Goal: Task Accomplishment & Management: Manage account settings

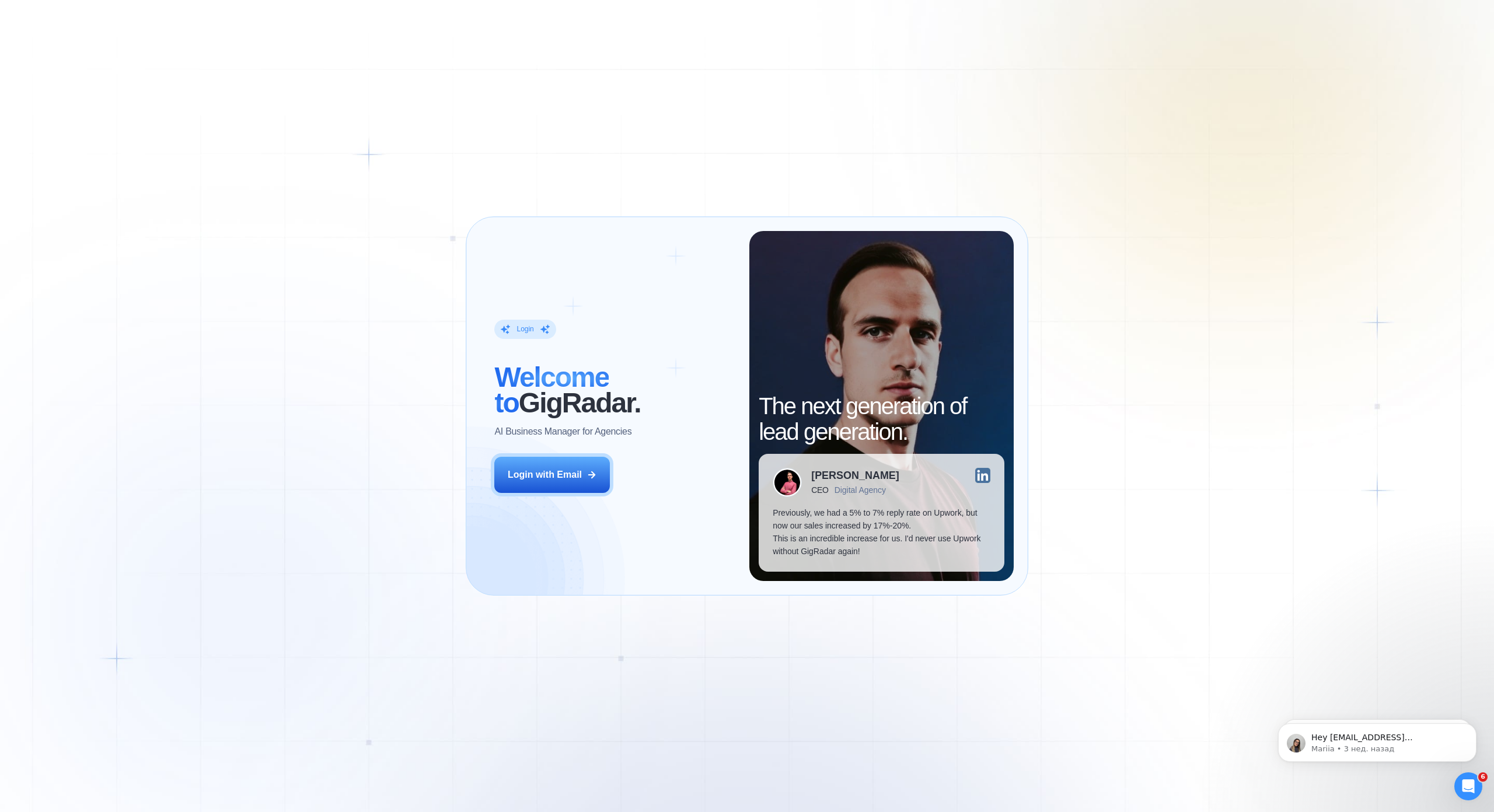
click at [539, 330] on div "Login ‍ Welcome to GigRadar. AI Business Manager for Agencies" at bounding box center [614, 378] width 241 height 119
click at [575, 468] on div "Login with Email" at bounding box center [544, 475] width 74 height 13
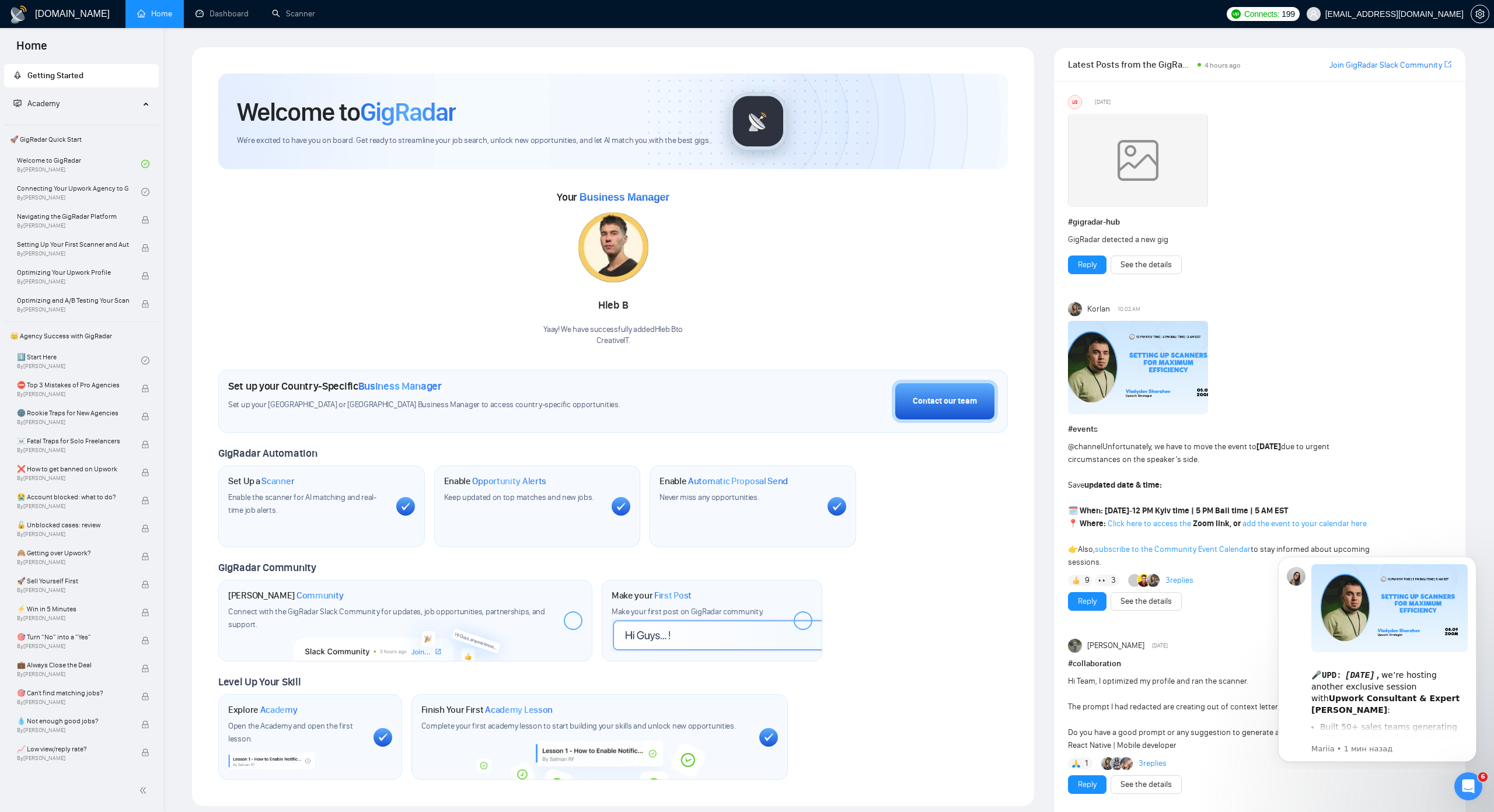
click at [892, 580] on div "GigRadar Community Join GigRadar Community Connect with the GigRadar Slack Comm…" at bounding box center [613, 611] width 790 height 100
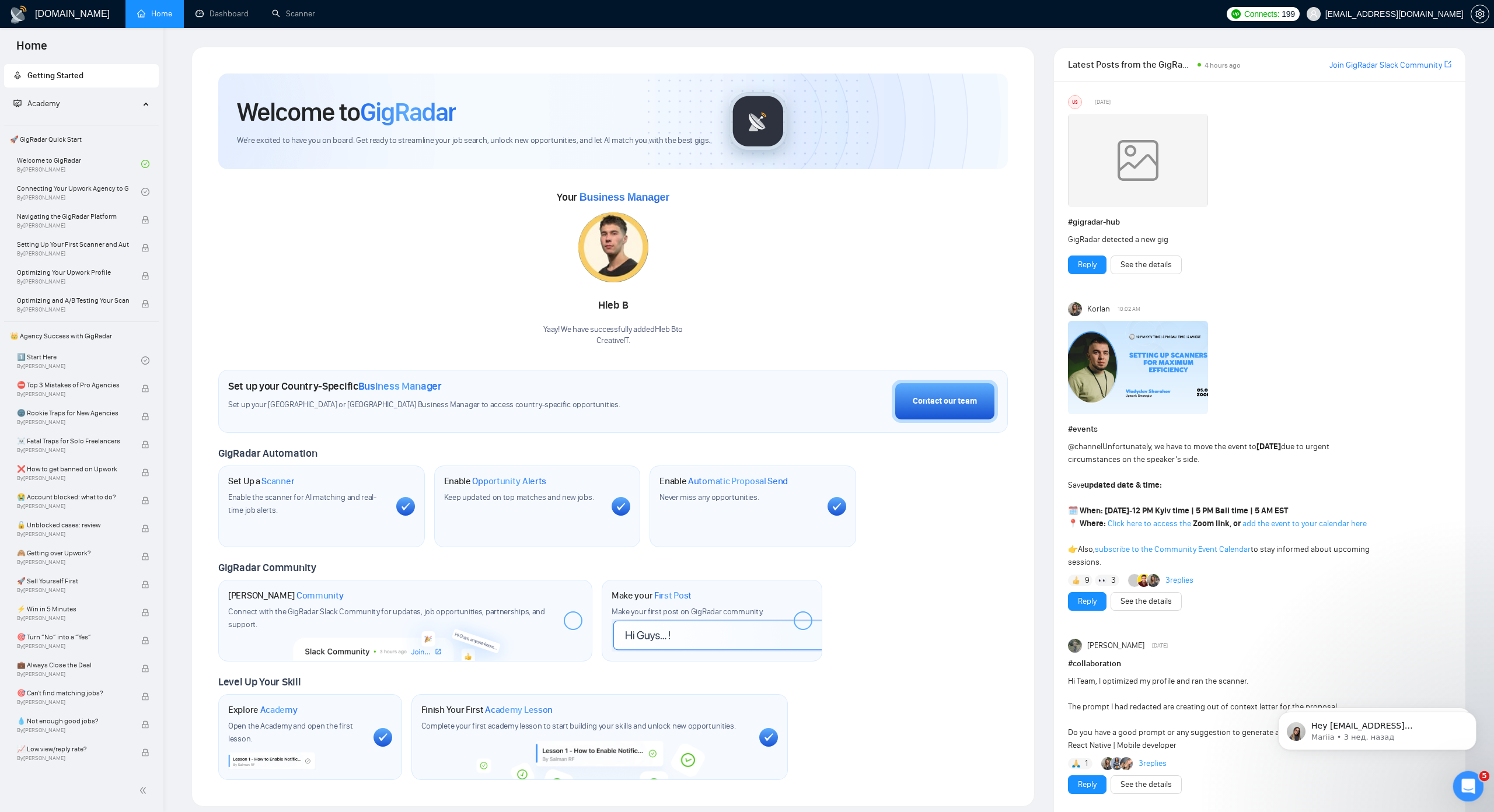
click at [1467, 775] on div "Открыть службу сообщений Intercom" at bounding box center [1467, 785] width 39 height 39
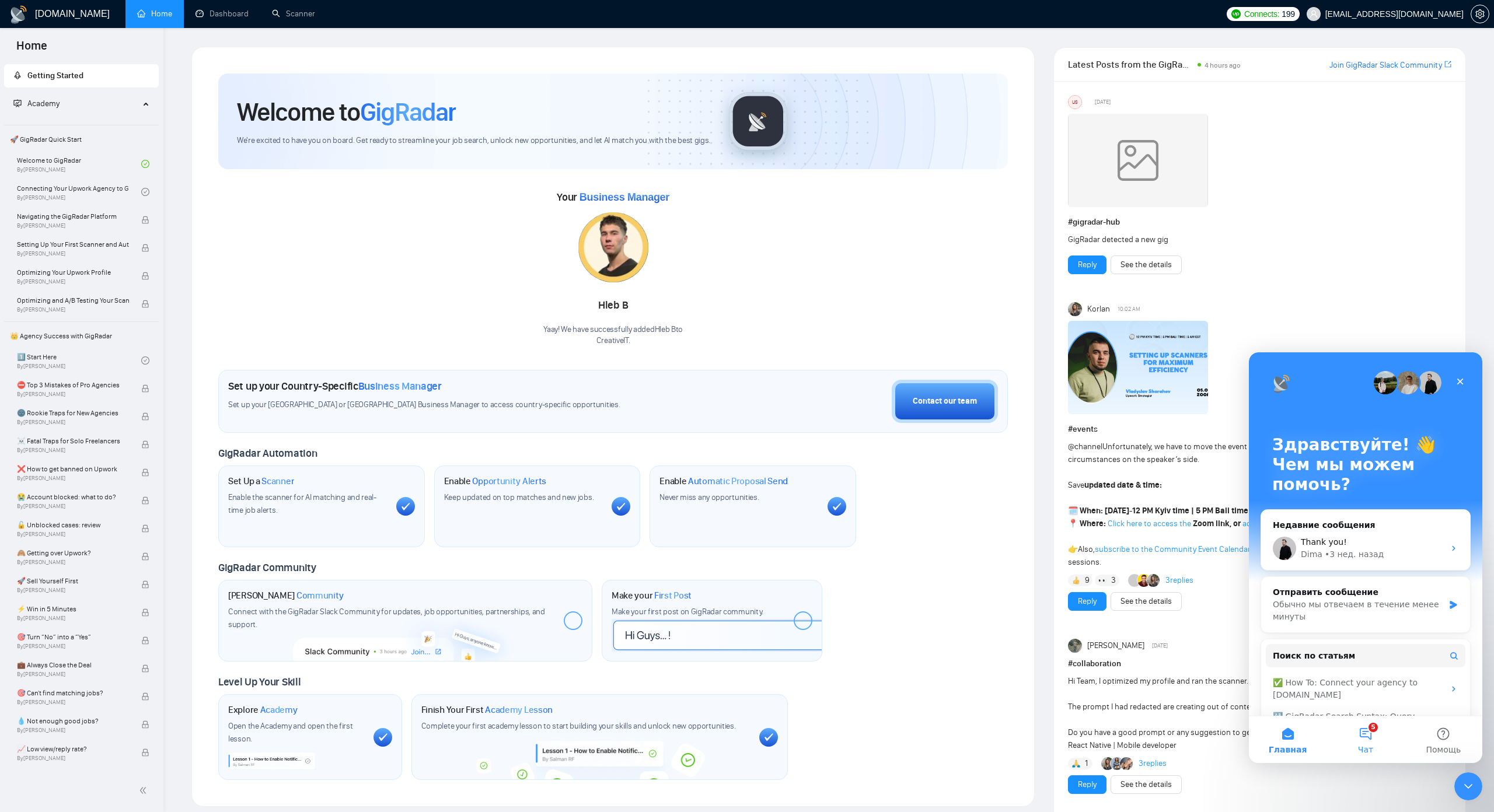
click at [1366, 739] on button "5 Чат" at bounding box center [1365, 740] width 78 height 47
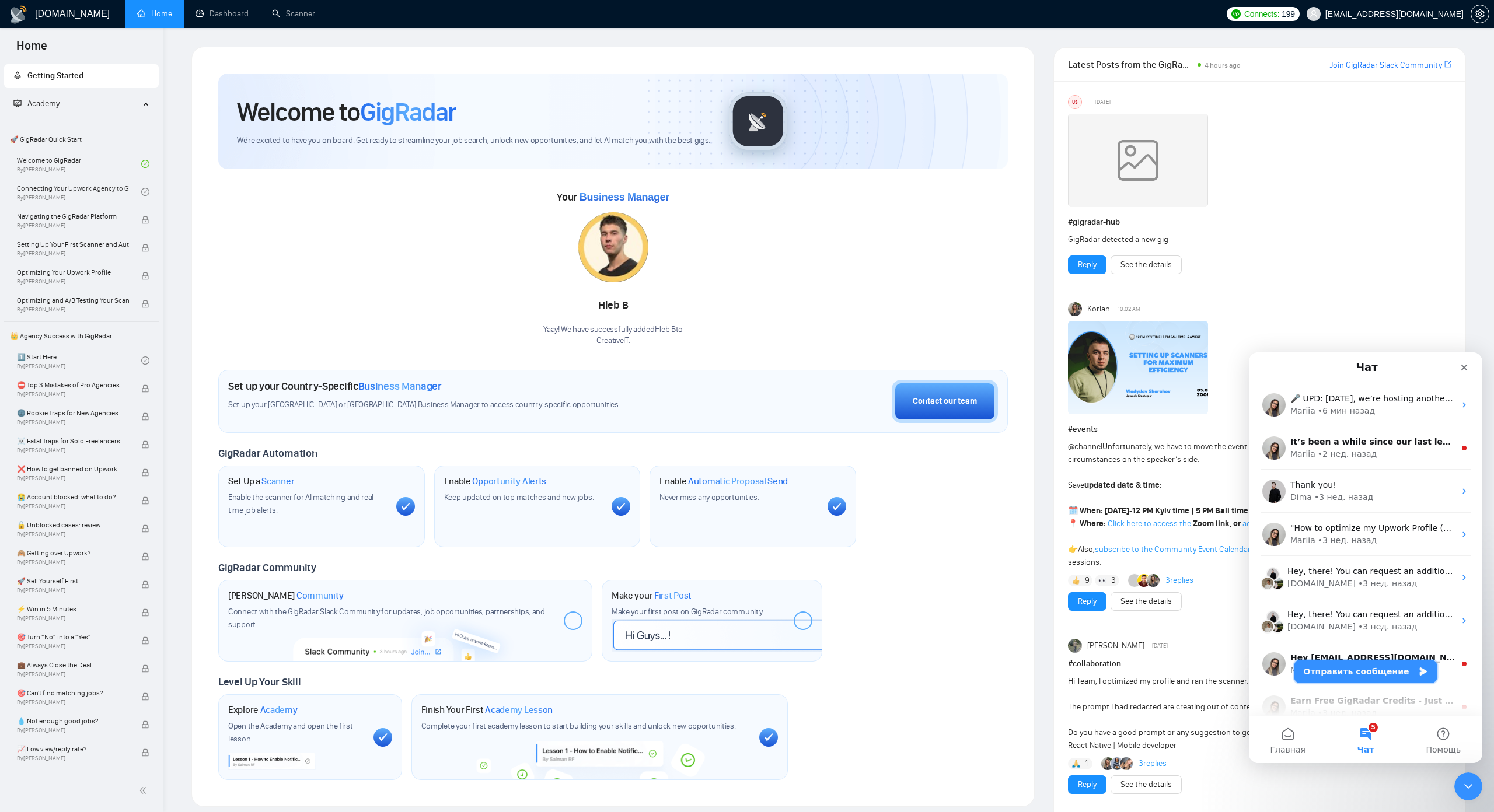
click at [1350, 670] on button "Отправить сообщение" at bounding box center [1366, 671] width 143 height 23
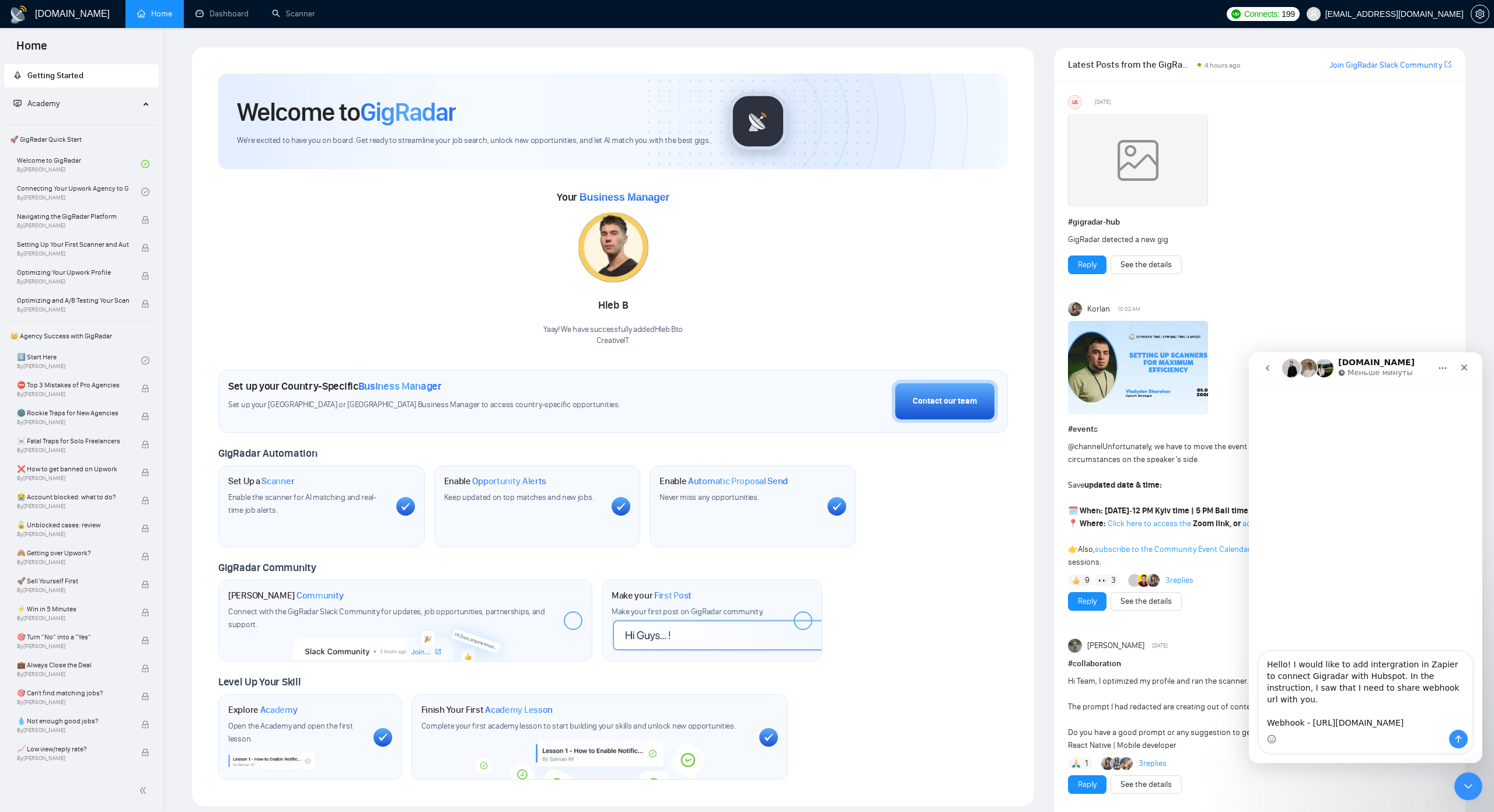
type textarea "Hello! I would like to add intergration in Zapier to connect Gigradar with Hubs…"
click at [1454, 738] on icon "Отправить сообщение…" at bounding box center [1458, 739] width 9 height 9
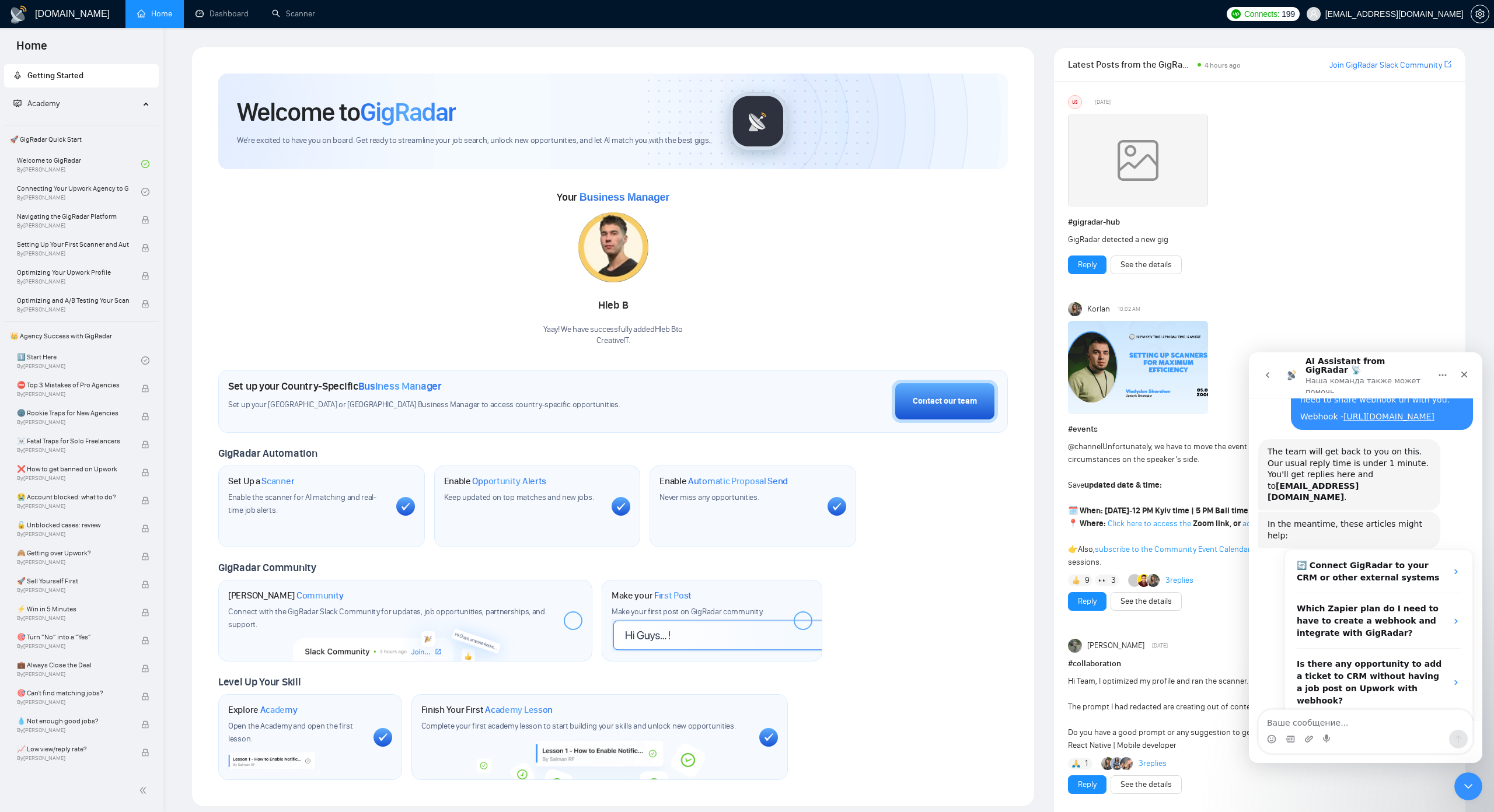
scroll to position [86, 0]
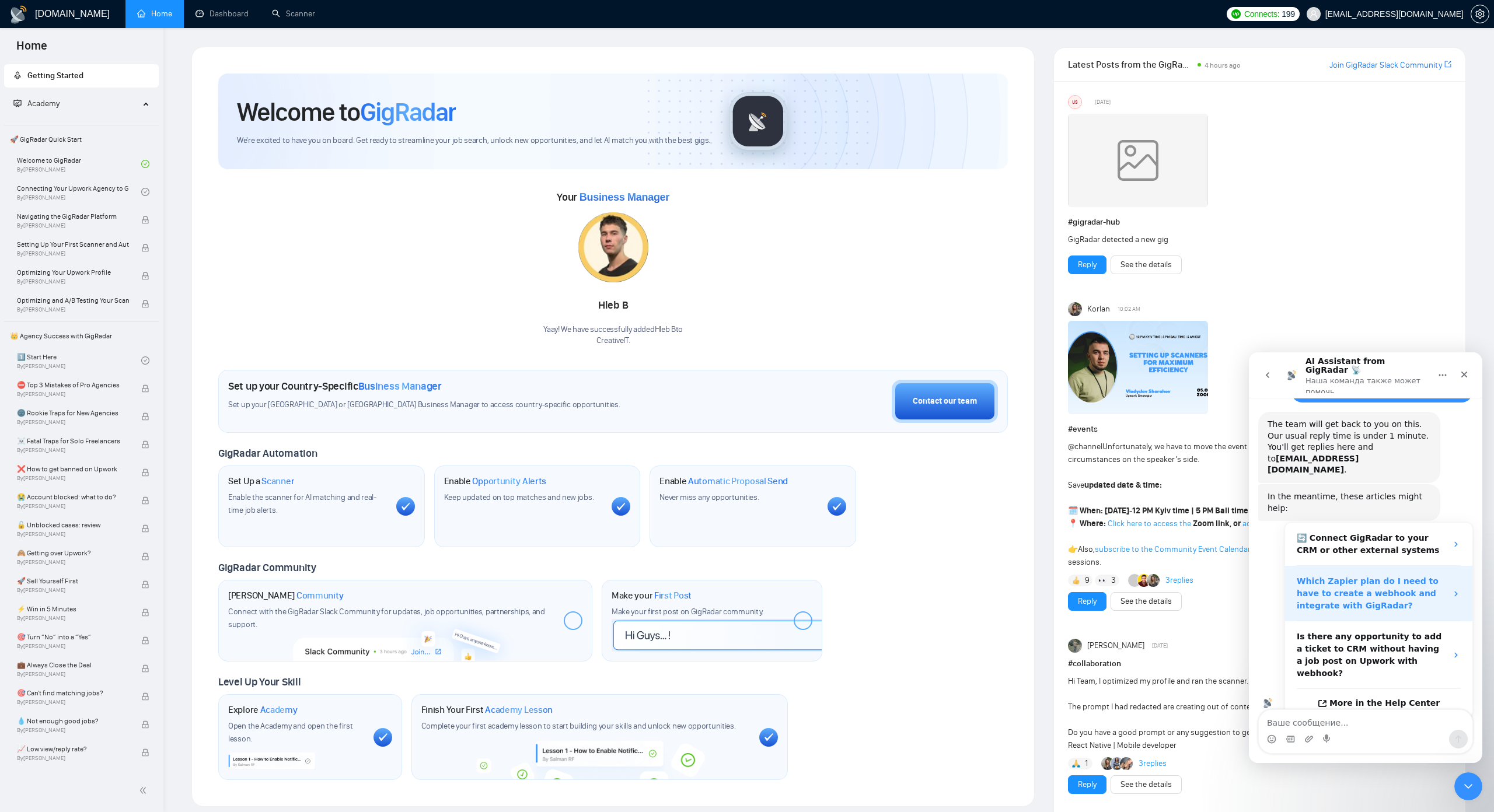
click at [1408, 592] on div "Which Zapier plan do I need to have to create a webhook and integrate with GigR…" at bounding box center [1371, 593] width 150 height 37
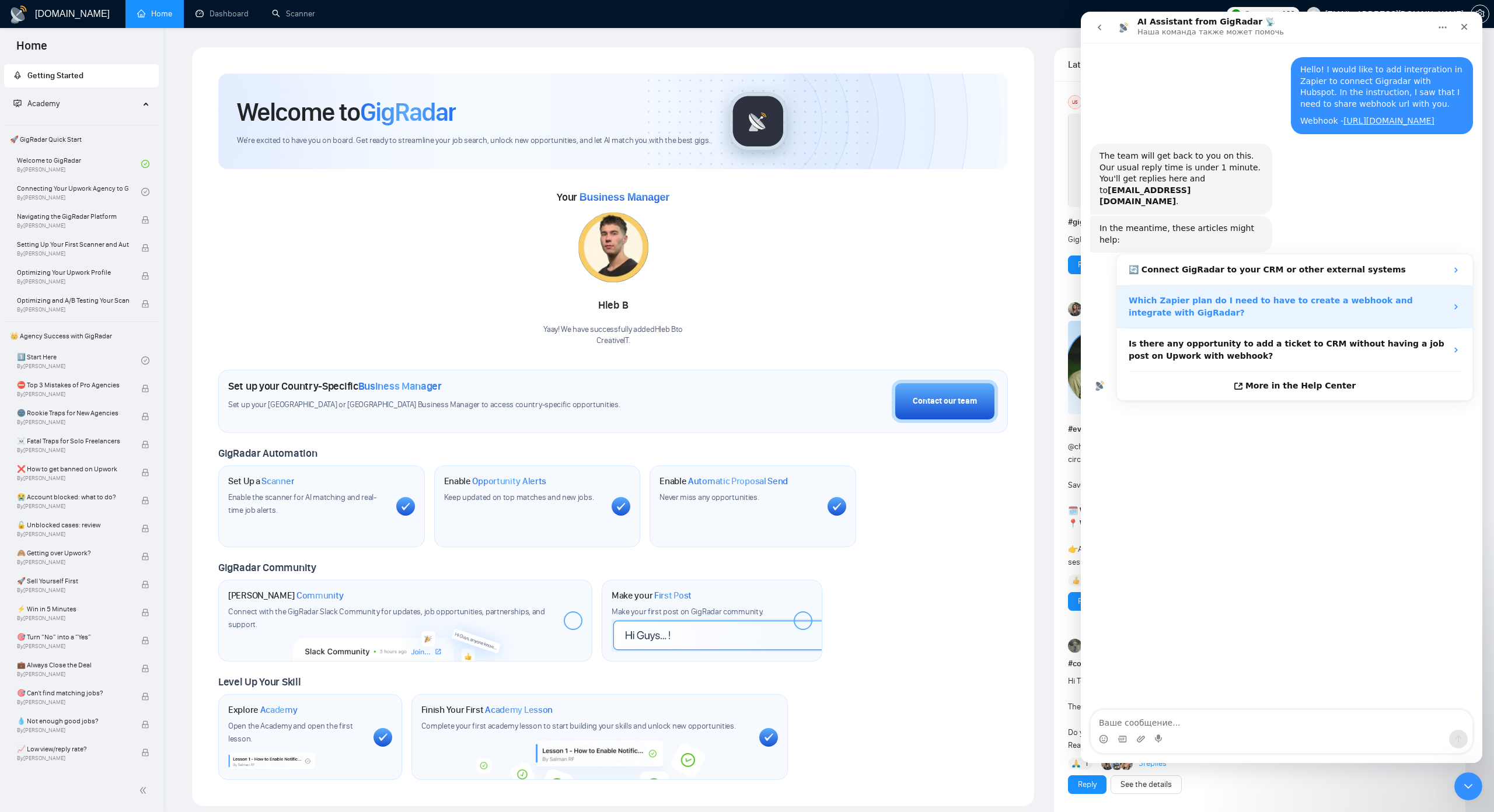
scroll to position [0, 0]
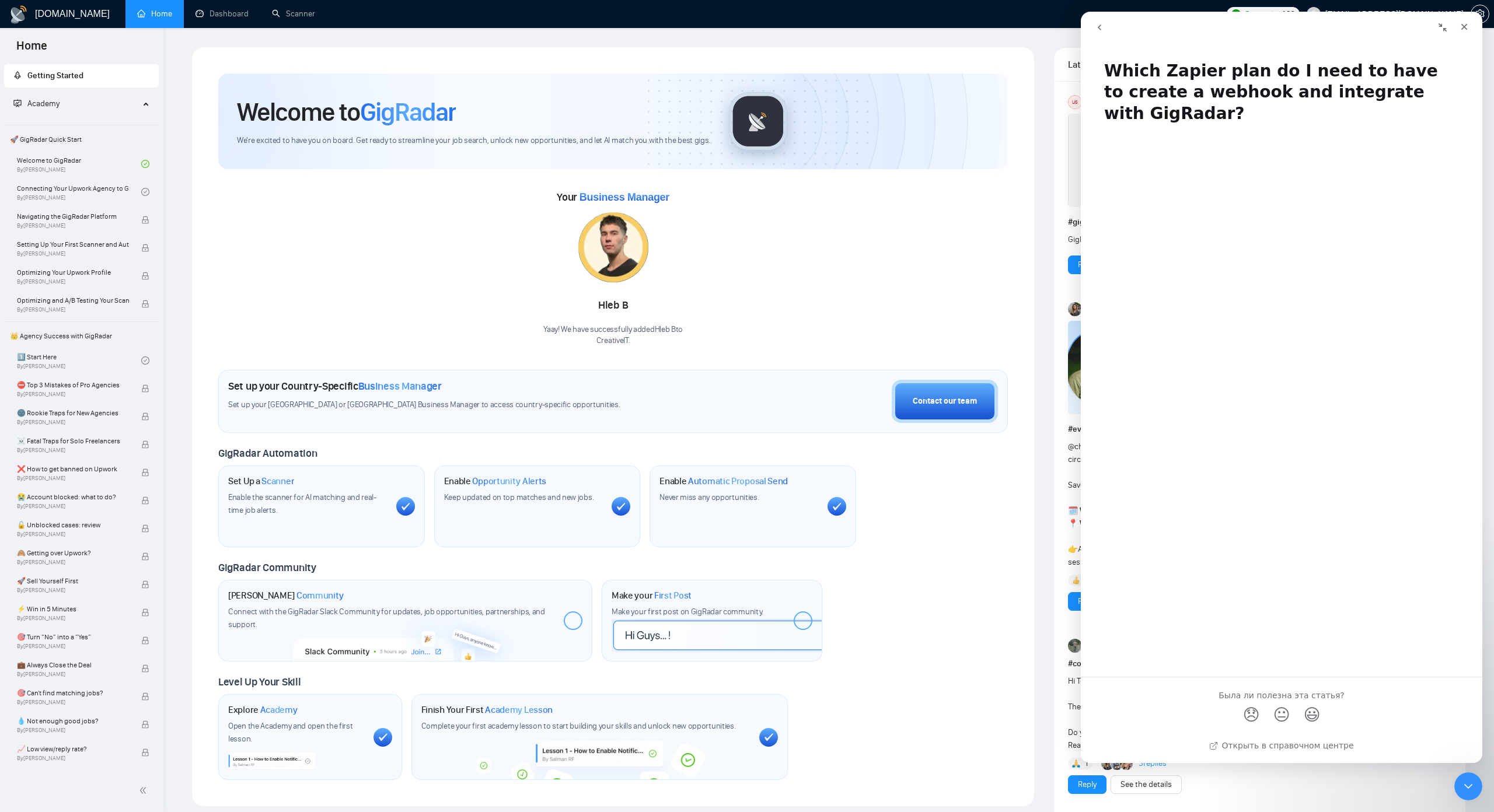
click at [1105, 23] on button "go back" at bounding box center [1099, 27] width 22 height 22
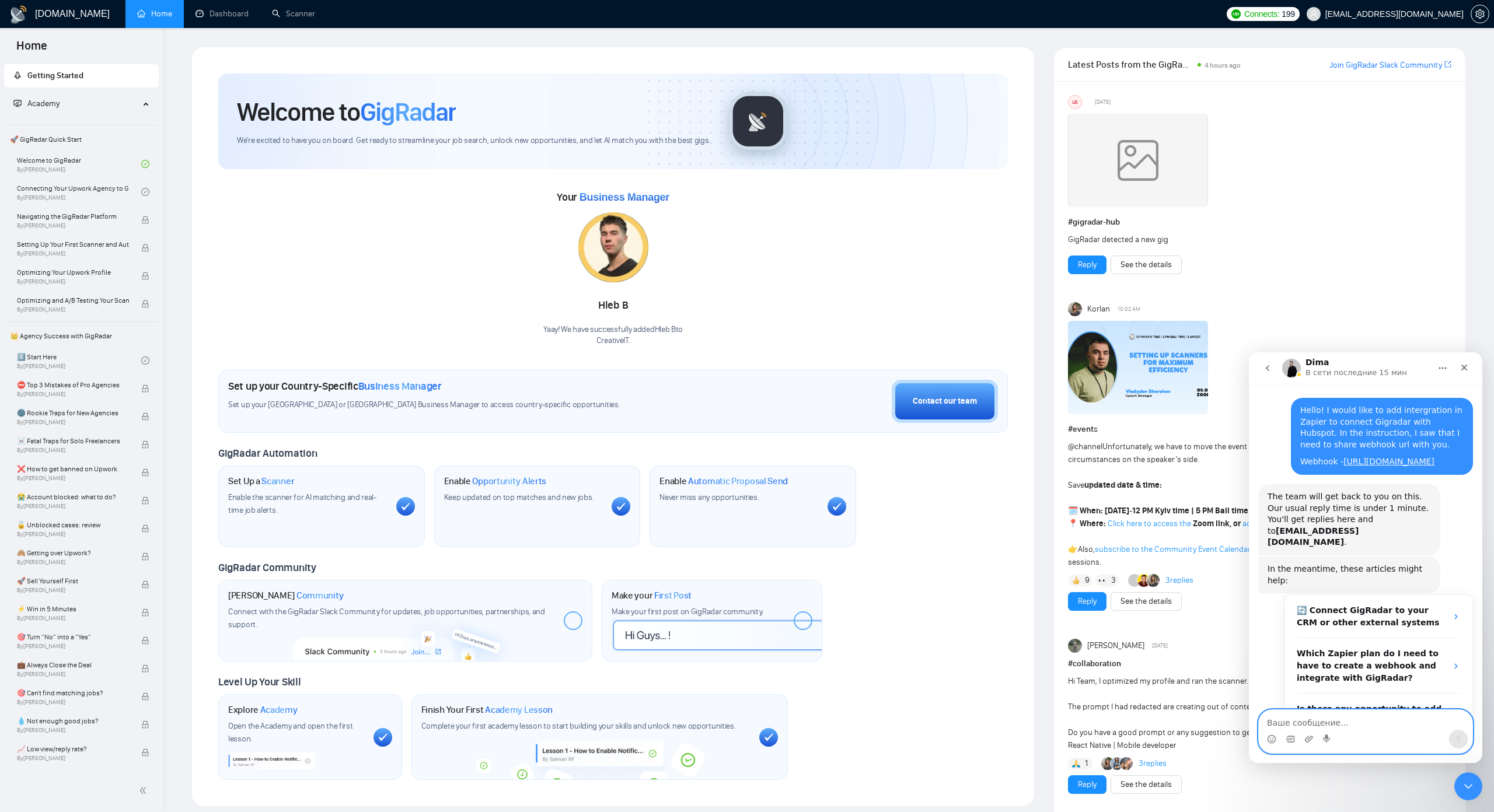
scroll to position [222, 0]
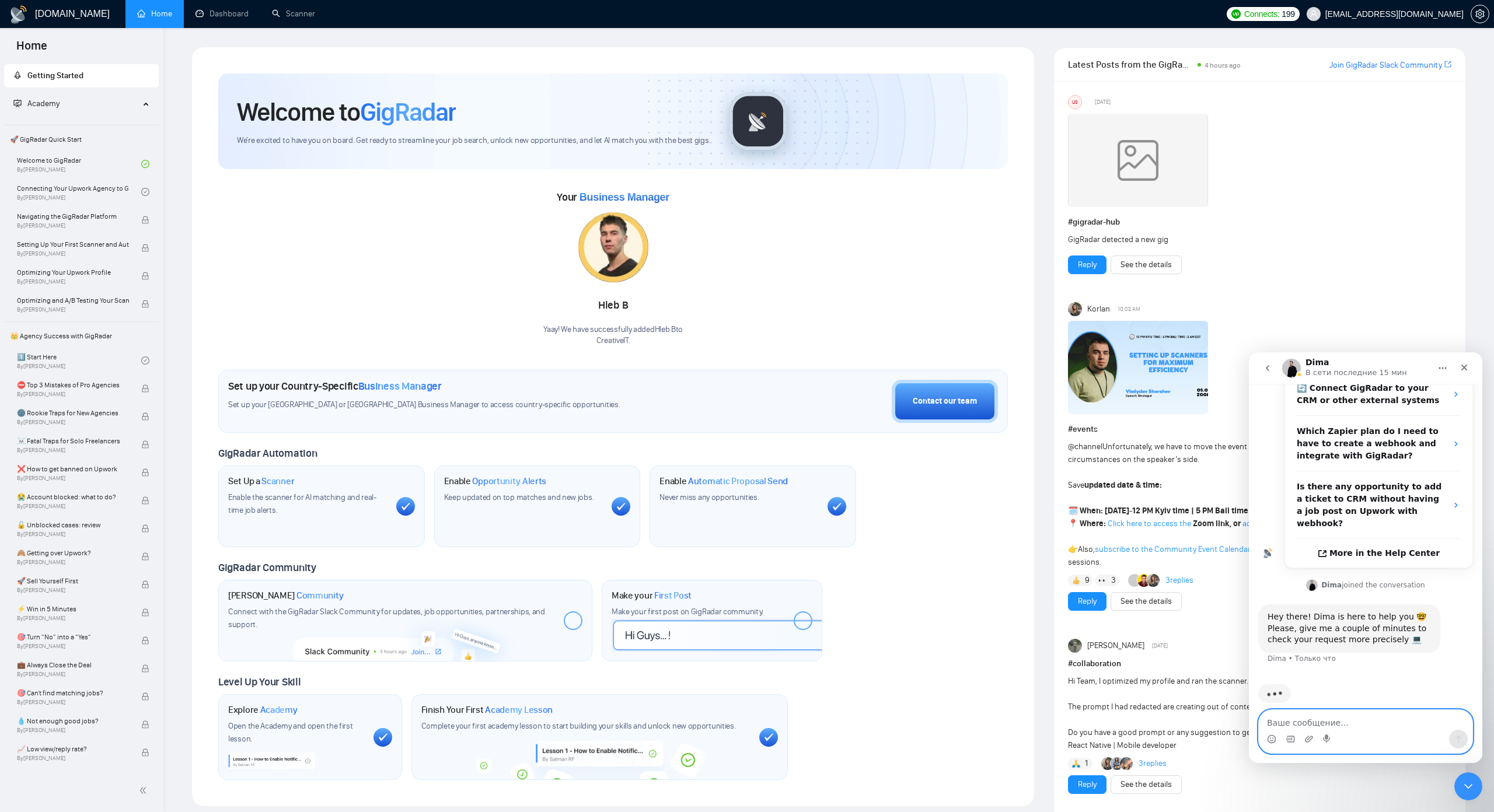
click at [1345, 726] on textarea "Ваше сообщение..." at bounding box center [1366, 720] width 214 height 20
type textarea "Sure :)"
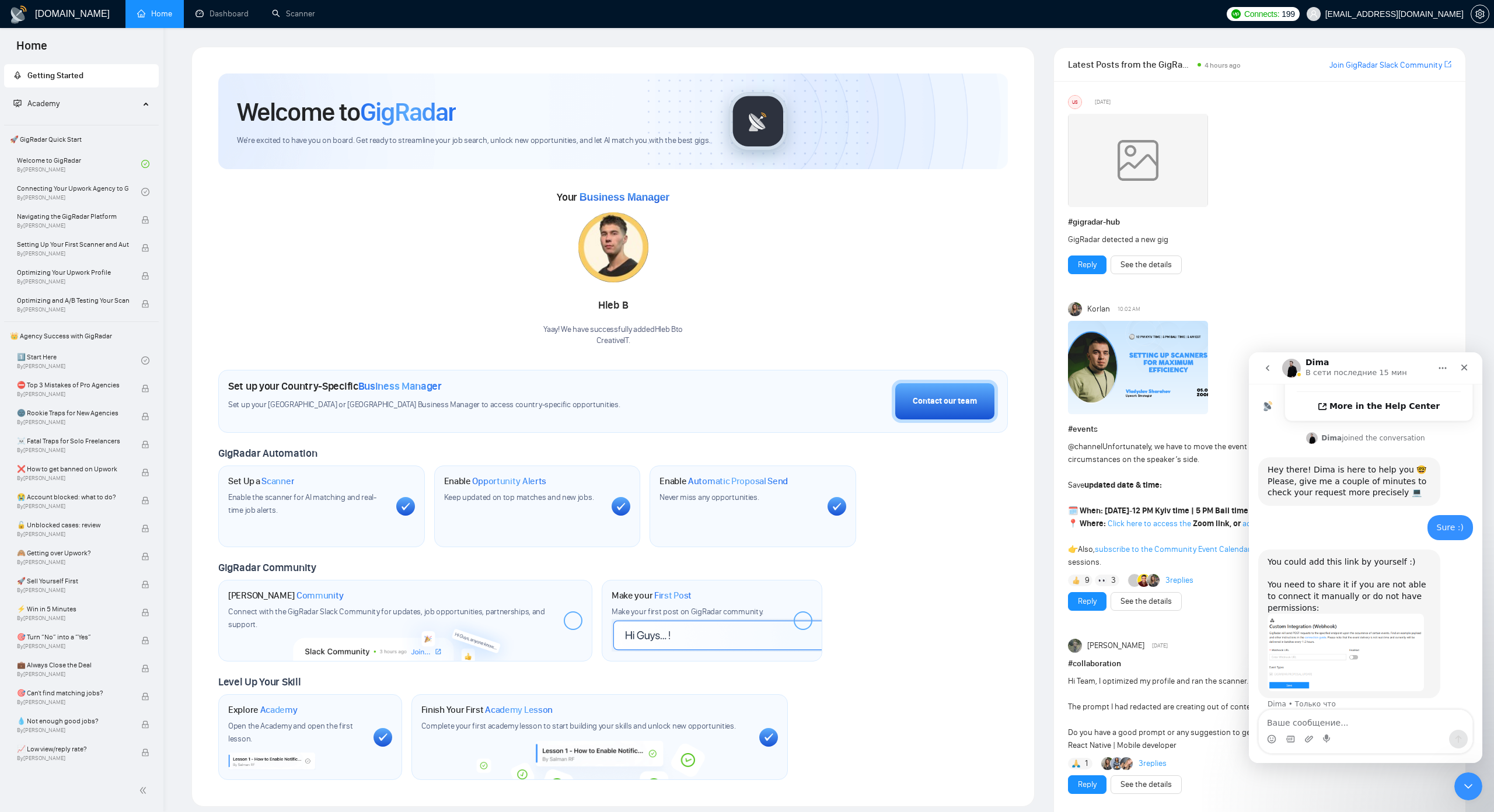
scroll to position [370, 0]
click at [1322, 575] on div "You could add this link by yourself :) You need to share it if you are not able…" at bounding box center [1349, 584] width 164 height 57
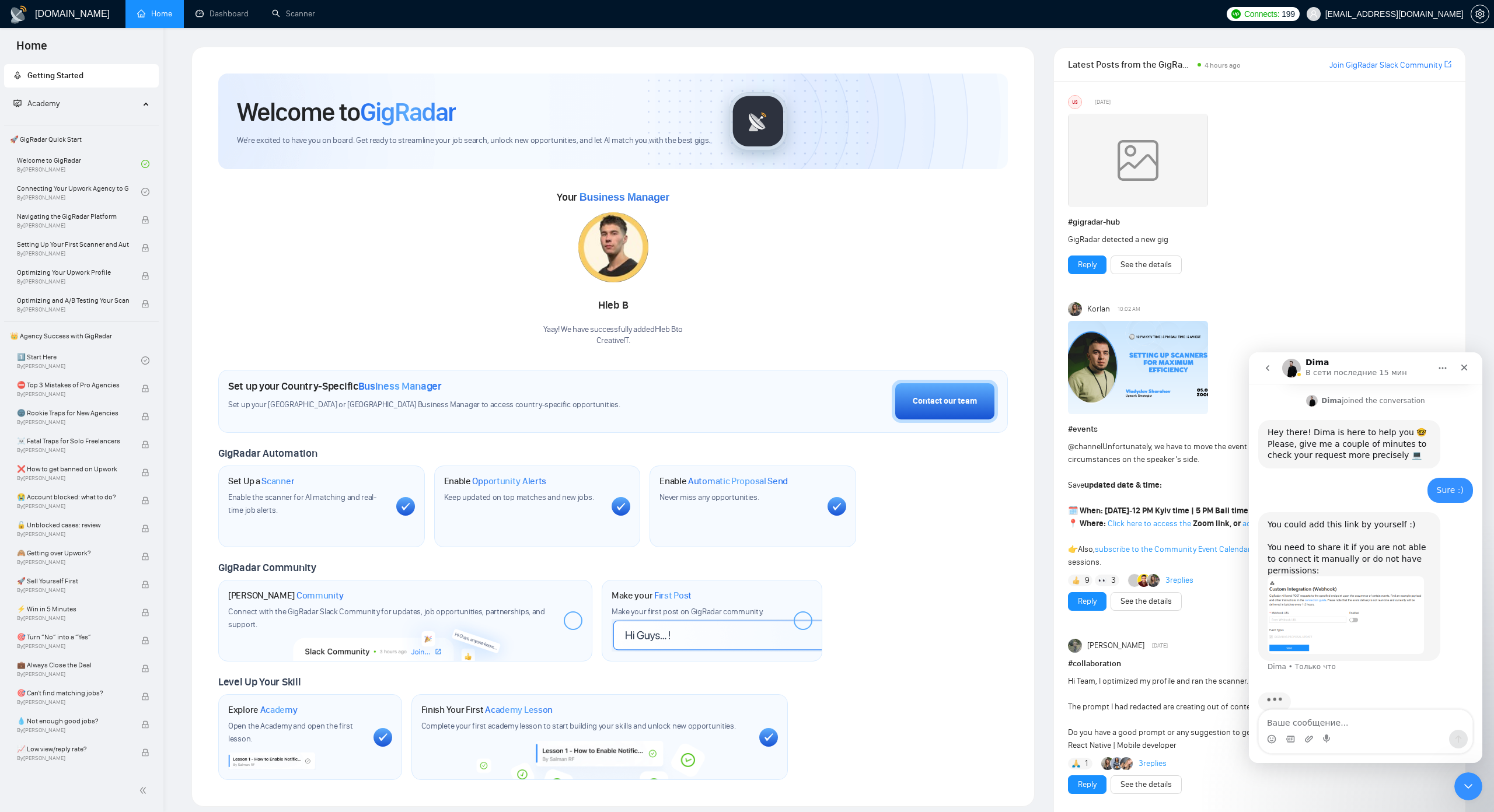
scroll to position [414, 0]
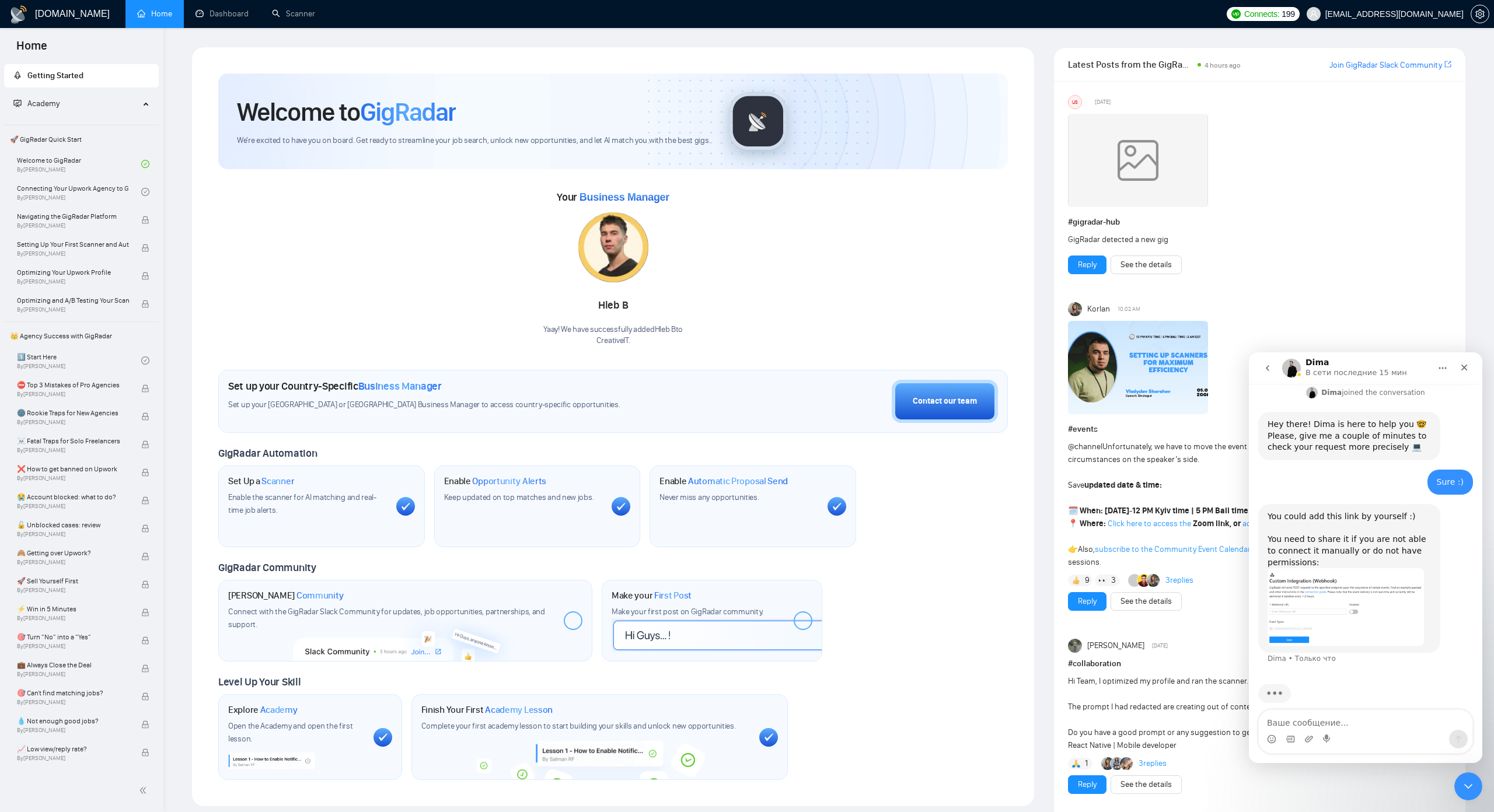
click at [1322, 617] on img "Dima говорит…" at bounding box center [1346, 607] width 157 height 78
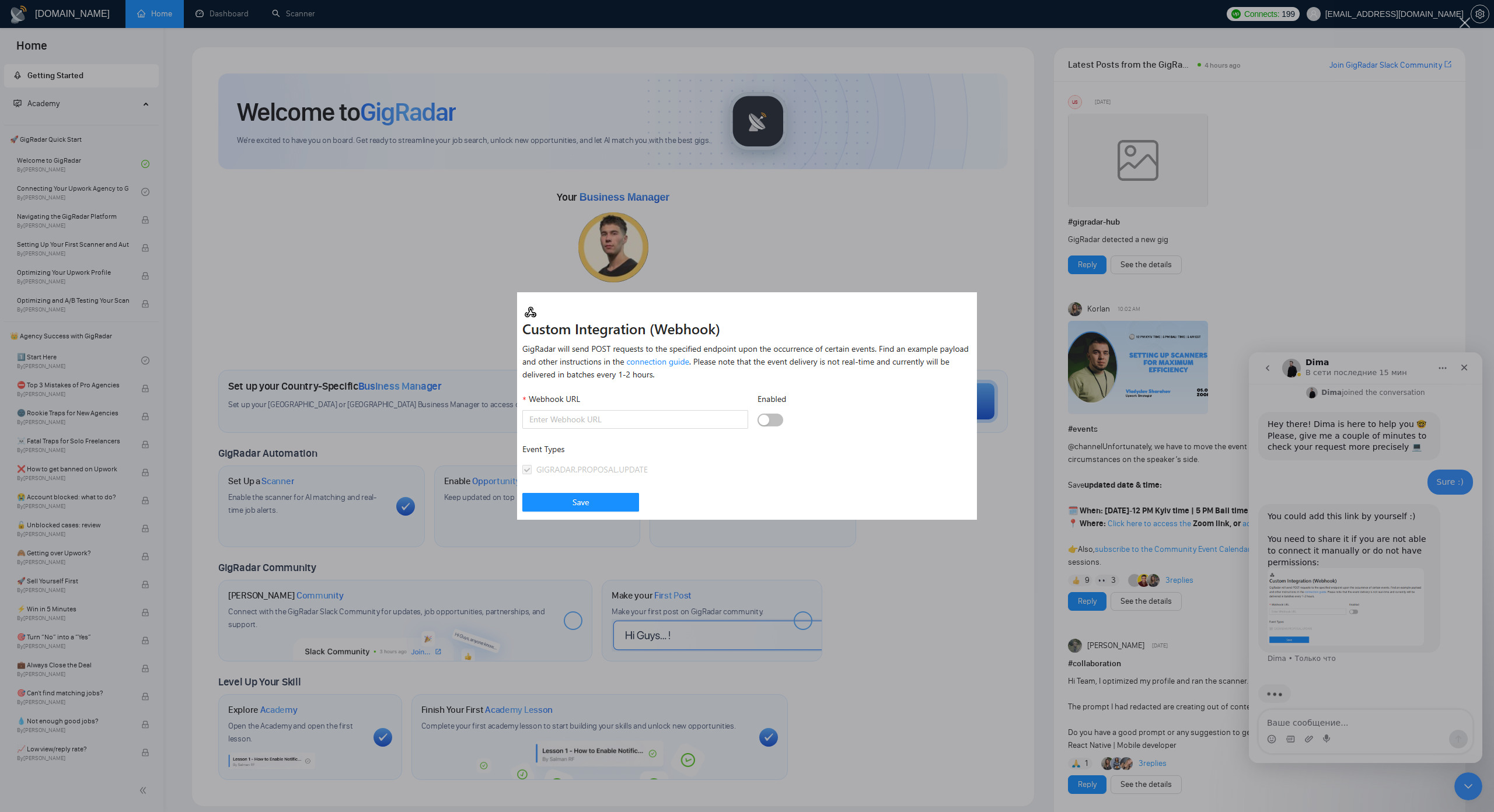
click at [859, 554] on div "Мессенджер Intercom" at bounding box center [747, 406] width 1494 height 812
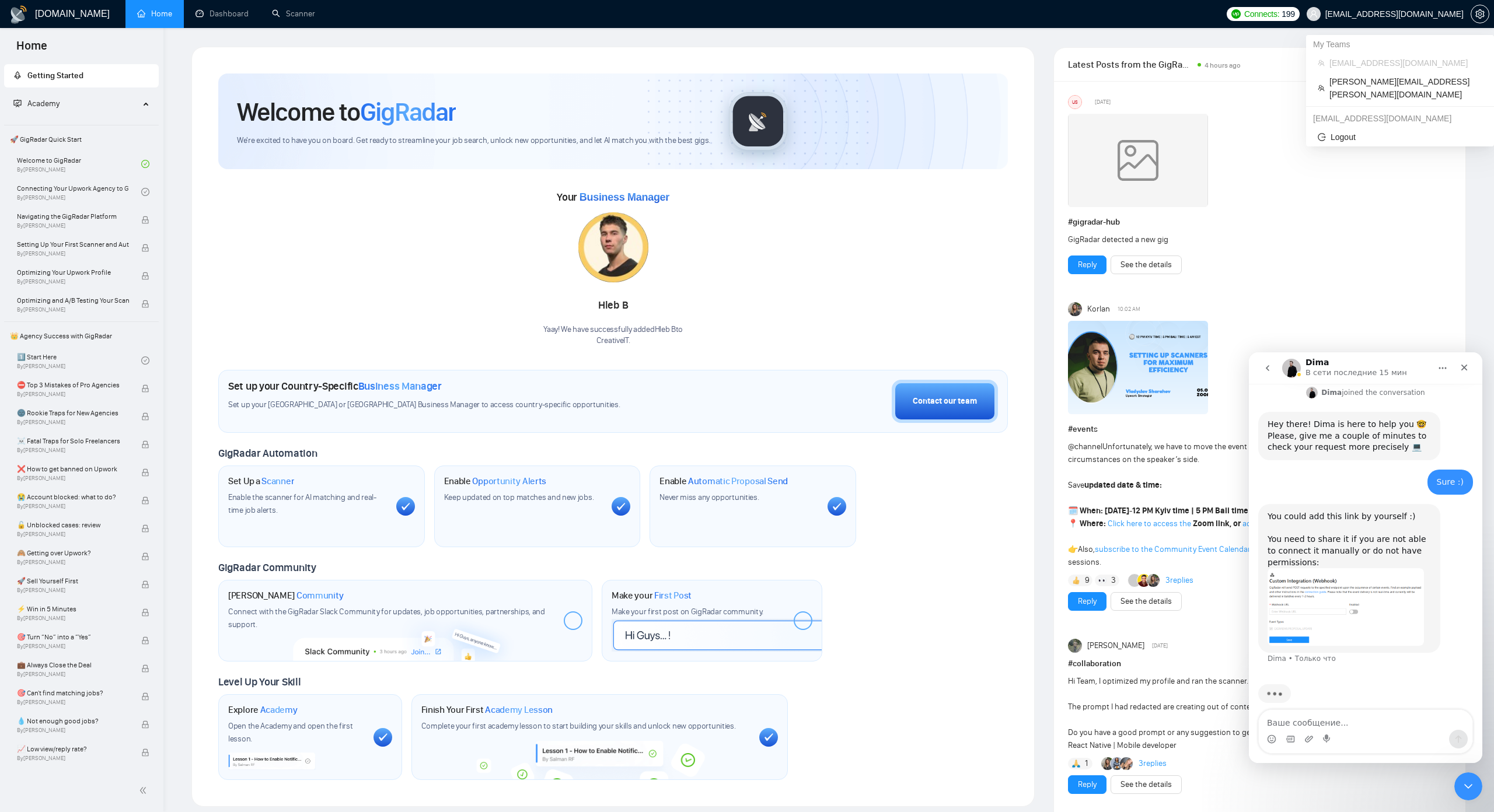
click at [1375, 14] on span "dzmitry.niachuivitser@creativeit.io" at bounding box center [1394, 14] width 138 height 0
click at [50, 18] on h1 "GigRadar.io" at bounding box center [72, 14] width 75 height 28
click at [242, 9] on link "Dashboard" at bounding box center [222, 13] width 53 height 10
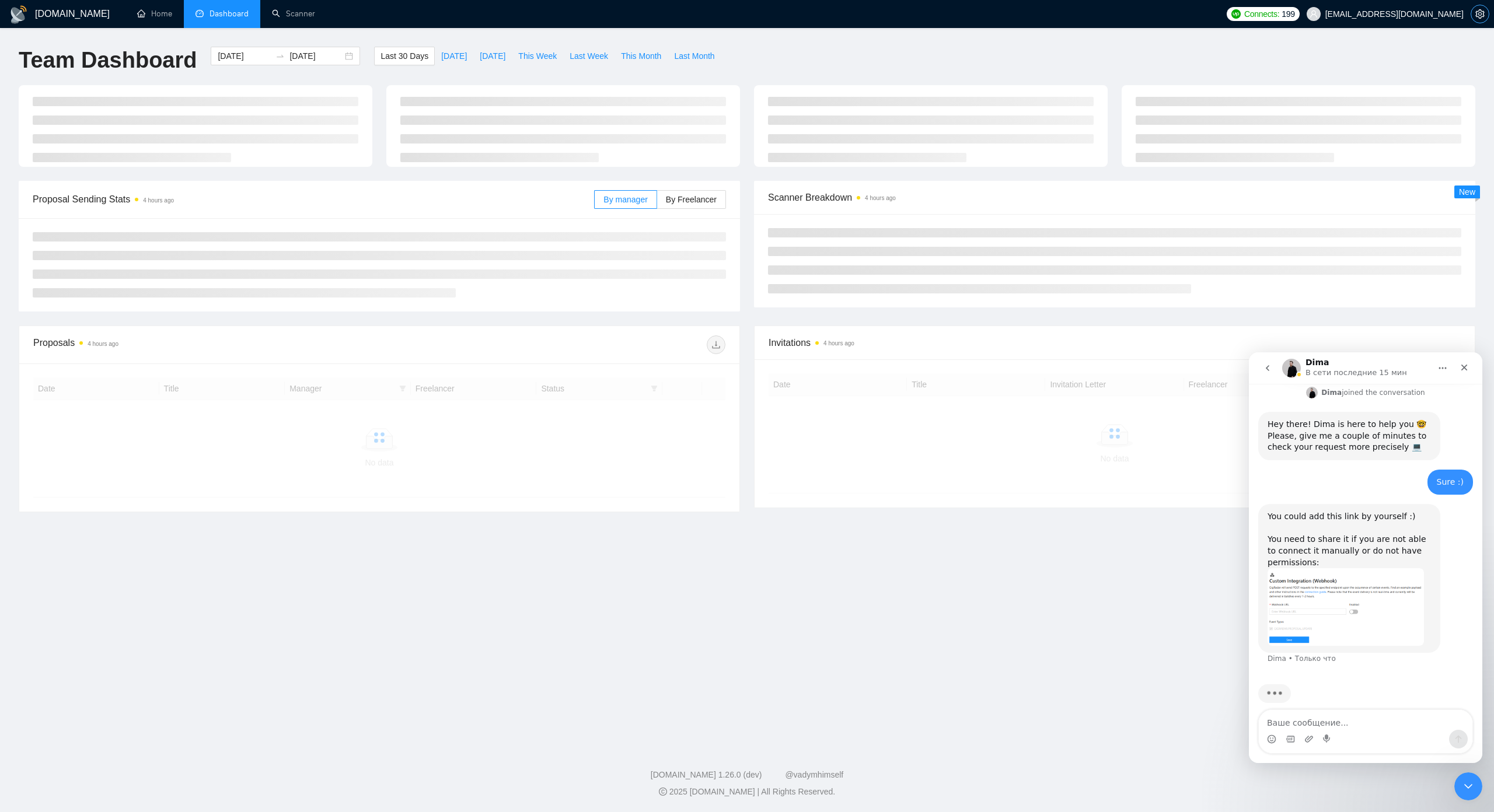
click at [1478, 12] on icon "setting" at bounding box center [1479, 14] width 9 height 9
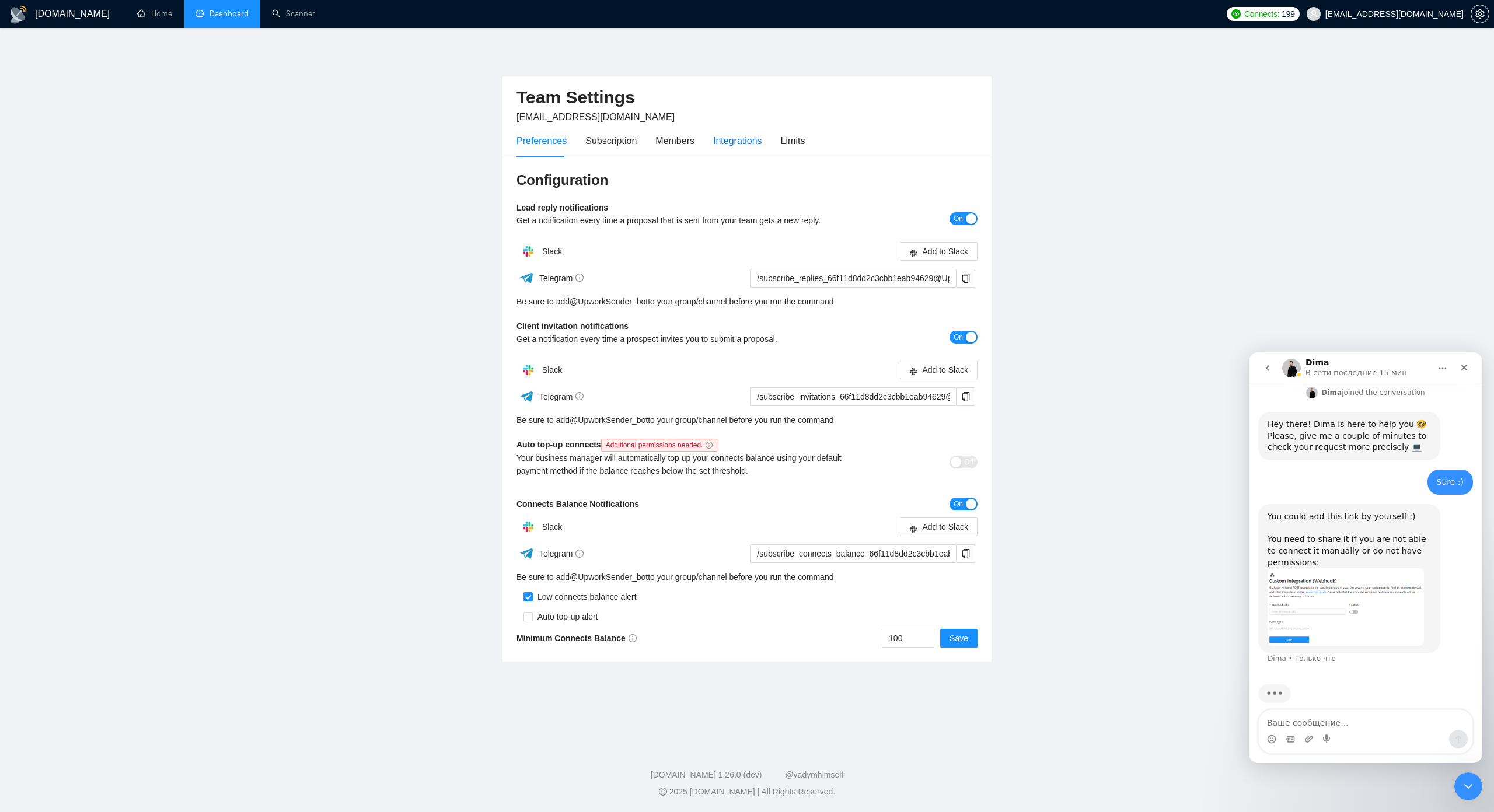
click at [736, 143] on div "Integrations" at bounding box center [738, 141] width 49 height 15
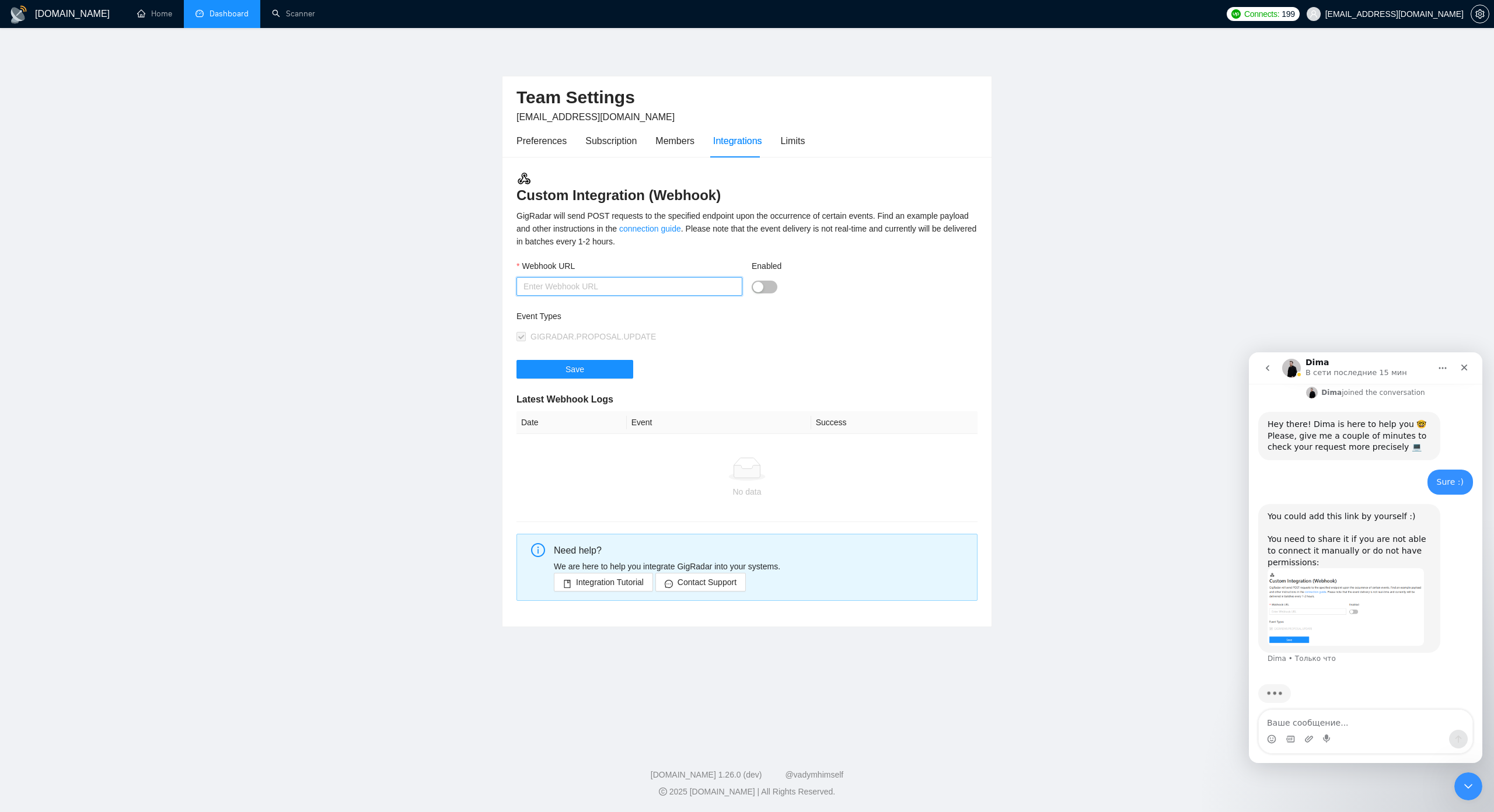
click at [615, 286] on input "Webhook URL" at bounding box center [629, 287] width 226 height 19
paste input "https://hooks.zapier.com/hooks/catch/15062816/udtnjxe/"
type input "https://hooks.zapier.com/hooks/catch/15062816/udtnjxe/"
click at [766, 285] on button "Enabled" at bounding box center [765, 287] width 26 height 13
click at [617, 369] on button "Save" at bounding box center [575, 369] width 117 height 19
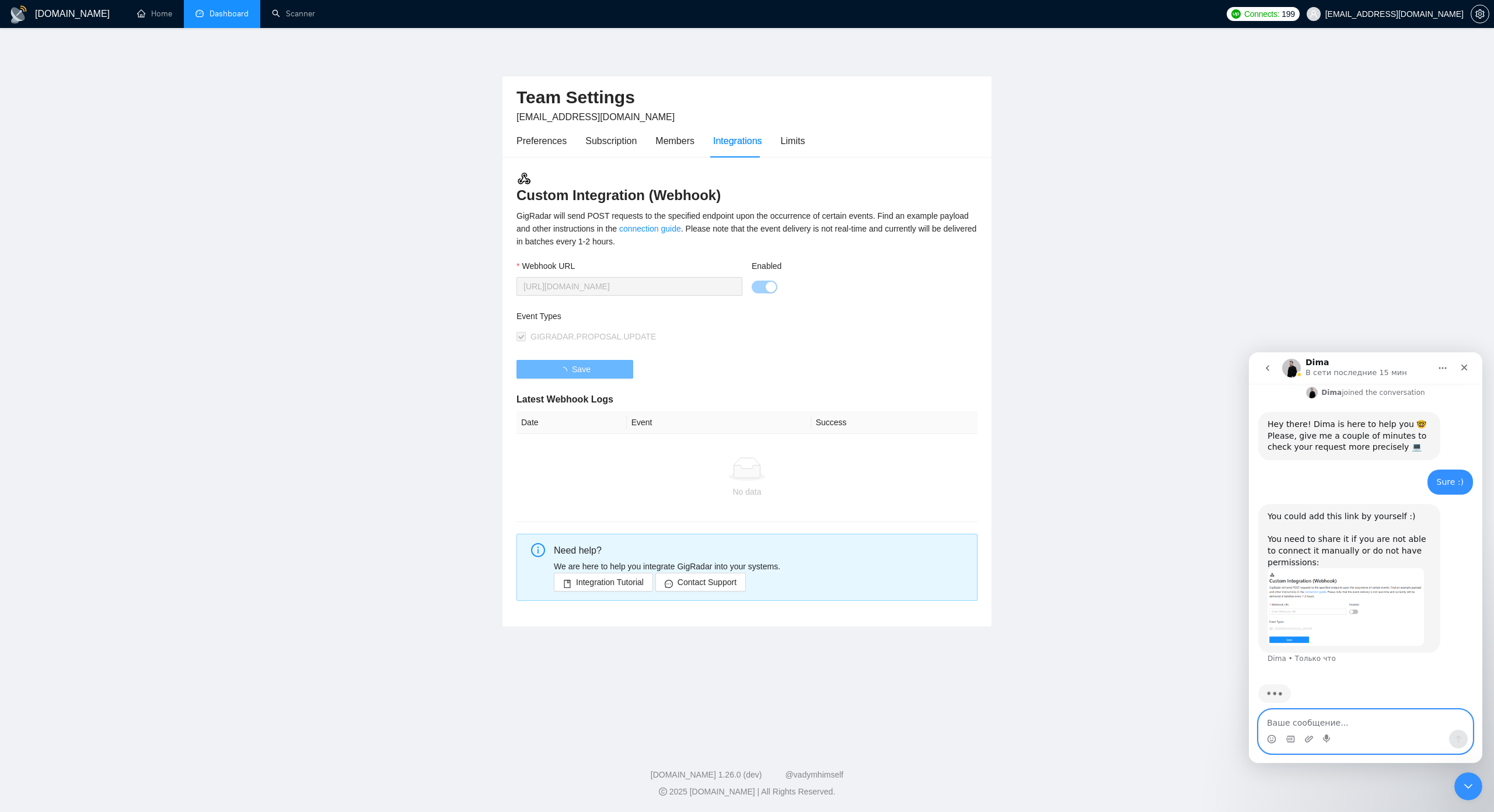
click at [1301, 725] on textarea "Ваше сообщение..." at bounding box center [1366, 720] width 214 height 20
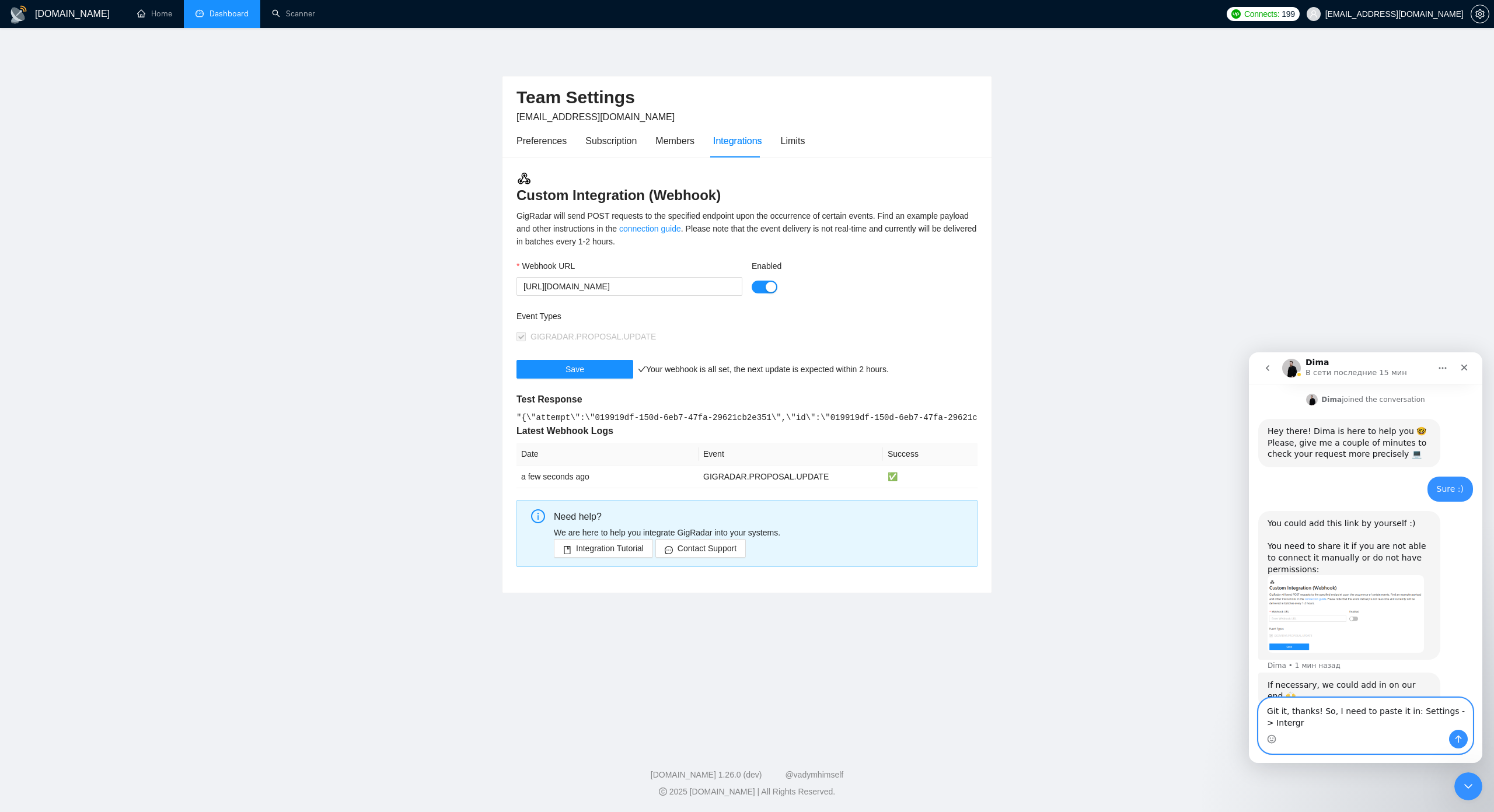
scroll to position [419, 0]
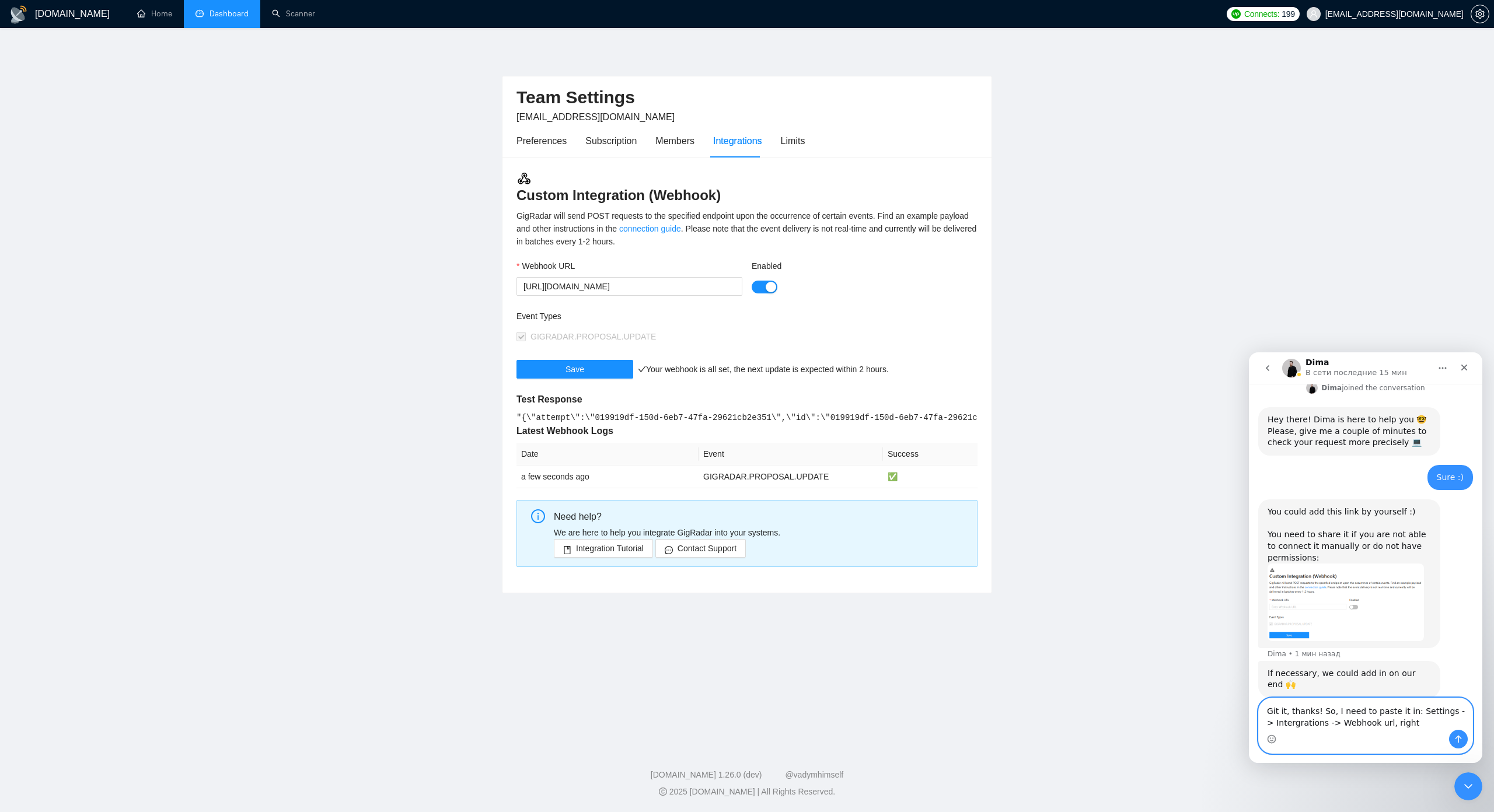
type textarea "Git it, thanks! So, I need to paste it in: Settings -> Intergrations -> Webhook…"
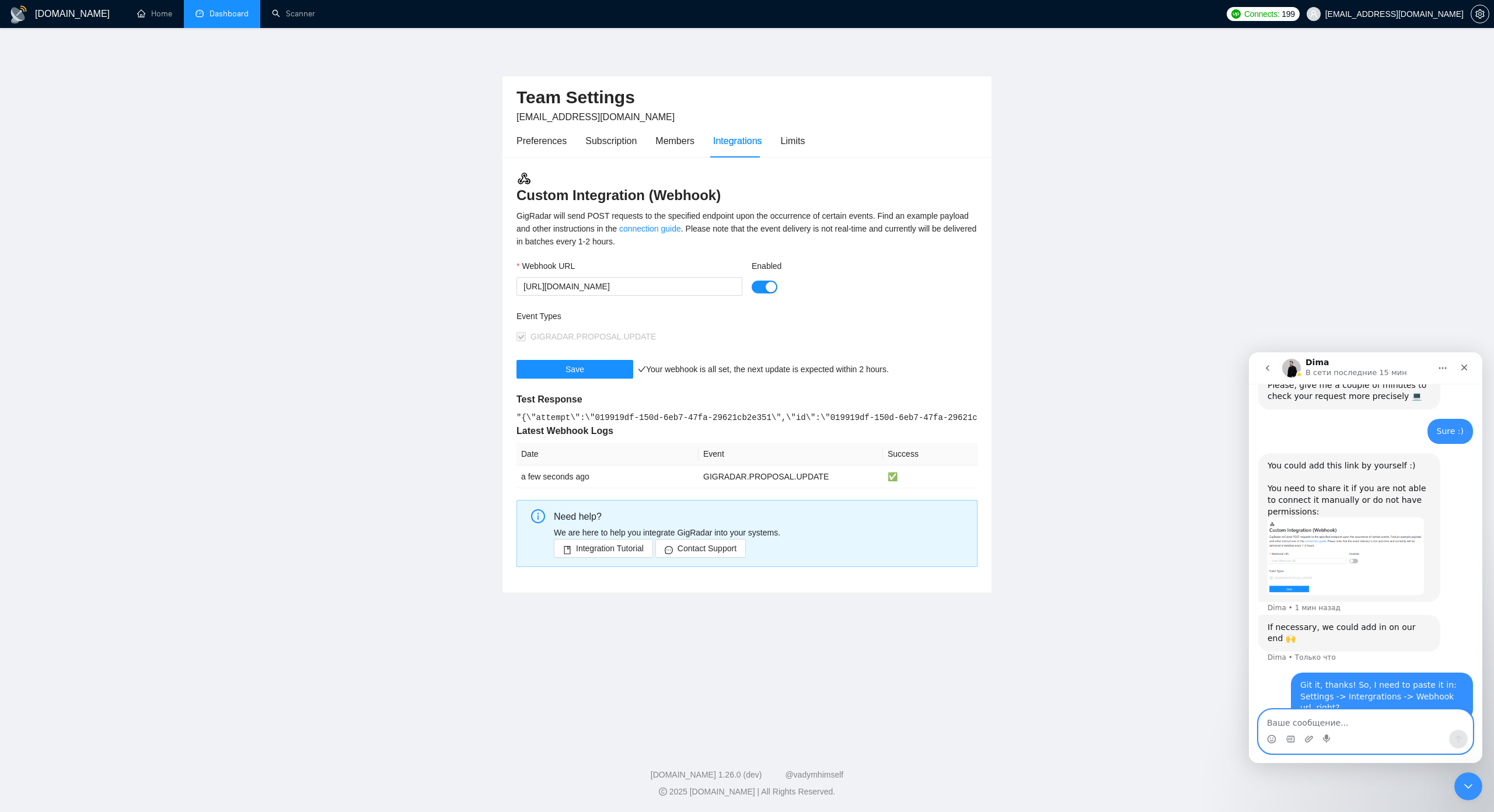
type textarea "S"
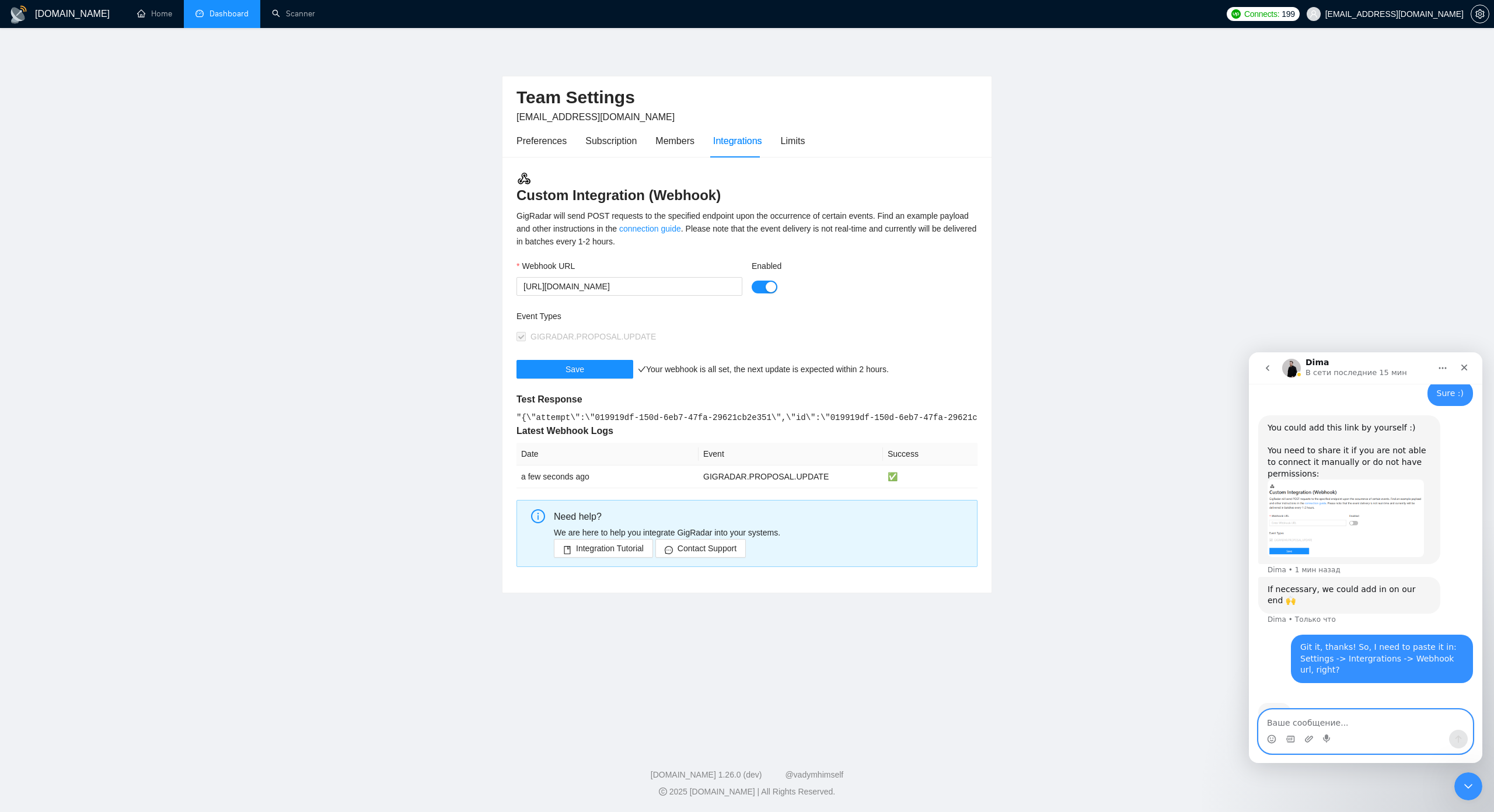
scroll to position [510, 0]
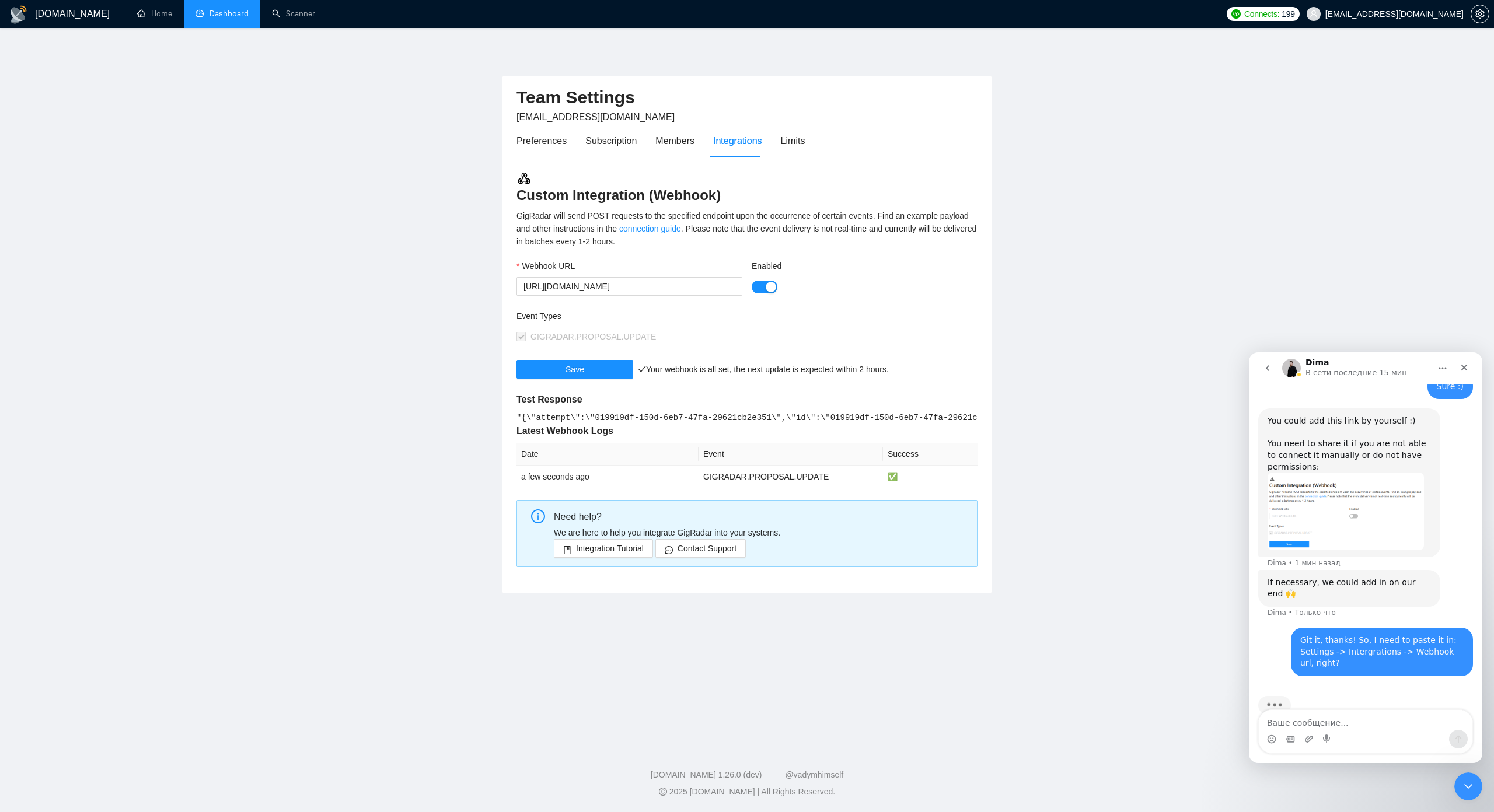
click at [1333, 635] on div "Git it, thanks! So, I need to paste it in: Settings -> Intergrations -> Webhook…" at bounding box center [1382, 651] width 164 height 34
click at [1329, 635] on div "Git it, thanks! So, I need to paste it in: Settings -> Intergrations -> Webhook…" at bounding box center [1382, 651] width 164 height 34
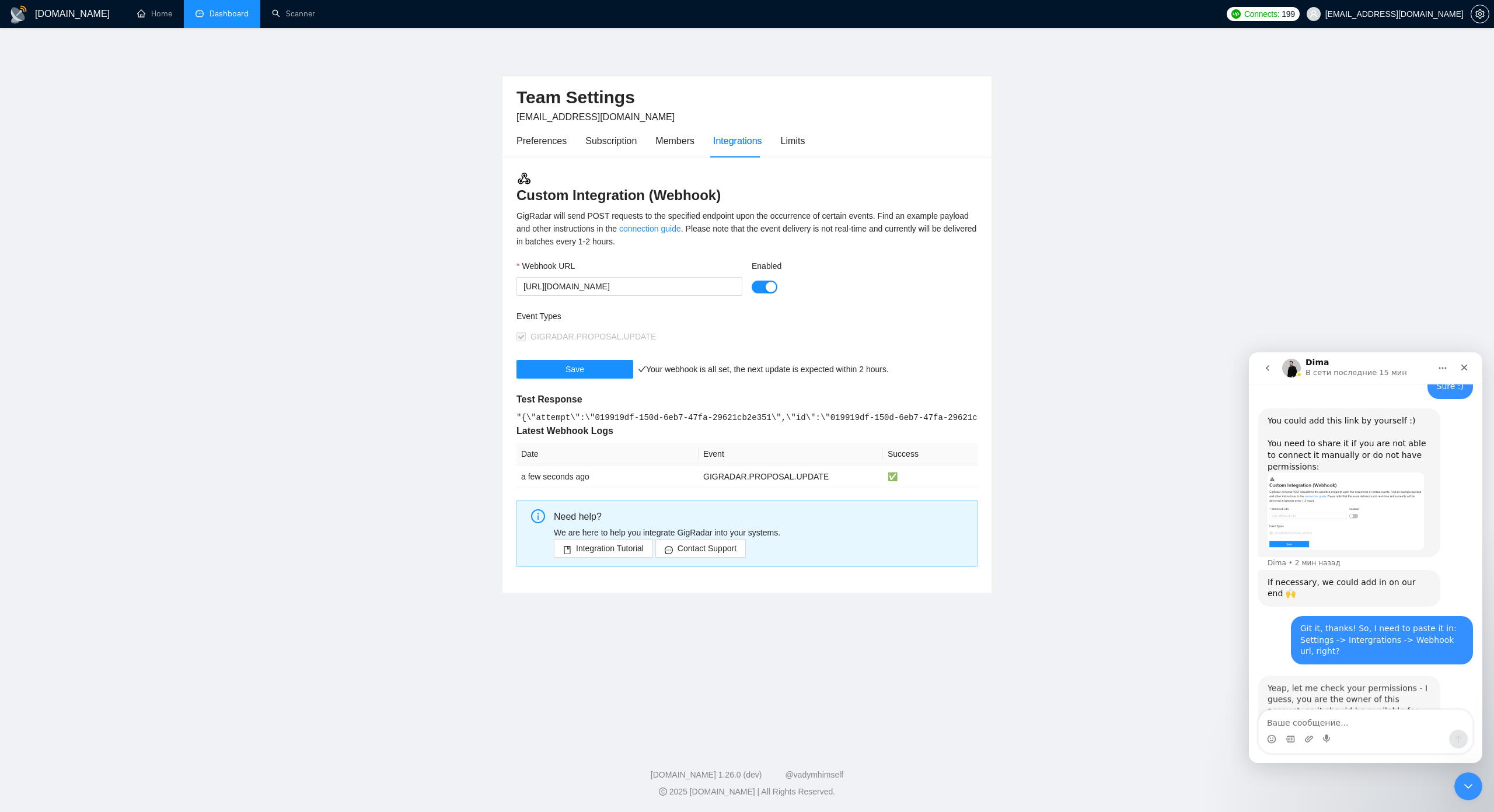
scroll to position [523, 0]
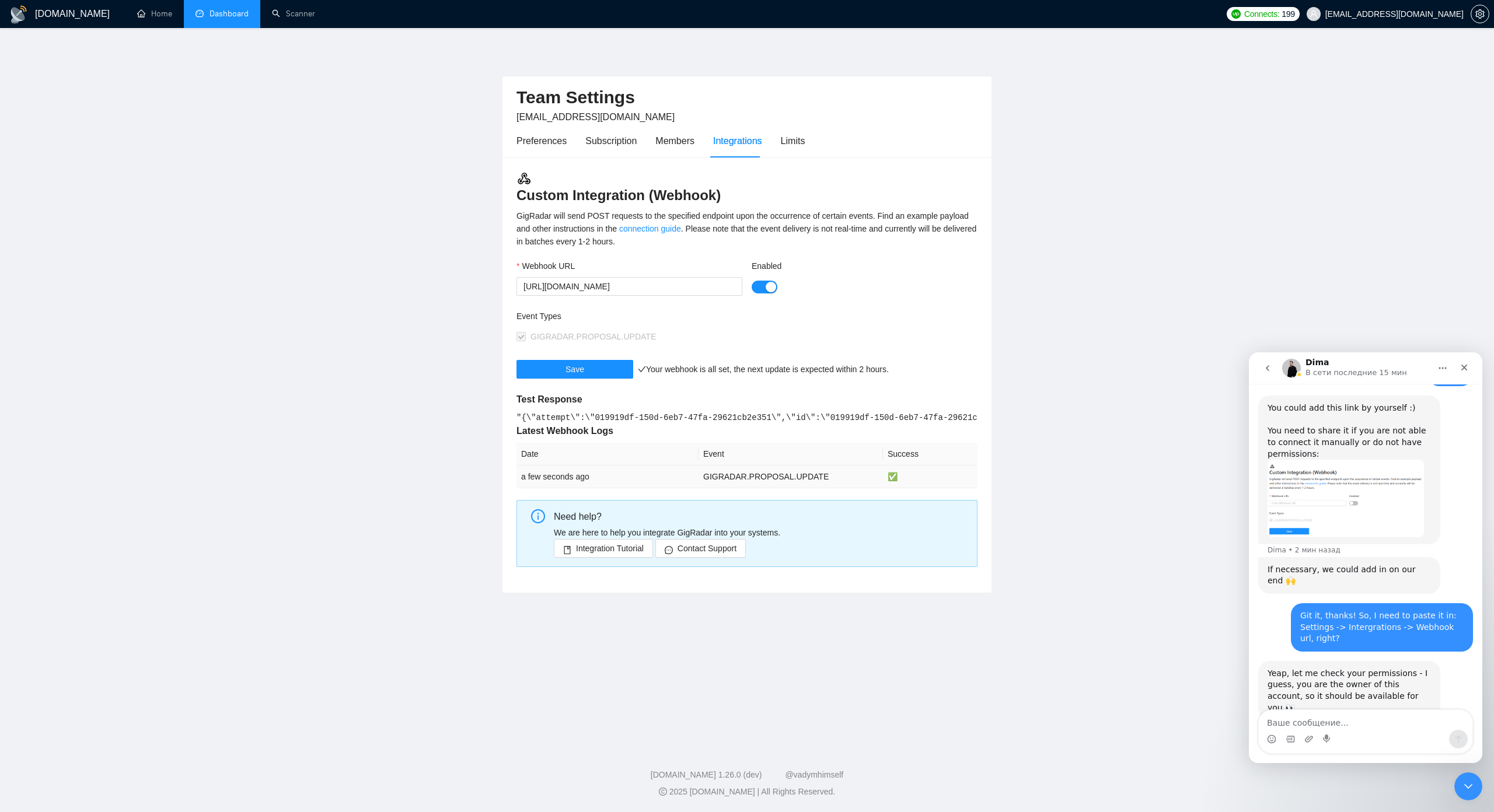
click at [789, 484] on td "GIGRADAR.PROPOSAL.UPDATE" at bounding box center [791, 476] width 185 height 23
click at [574, 481] on span "a few seconds ago" at bounding box center [555, 476] width 68 height 9
click at [571, 481] on span "a few seconds ago" at bounding box center [555, 476] width 68 height 9
click at [617, 555] on span "Integration Tutorial" at bounding box center [610, 548] width 68 height 13
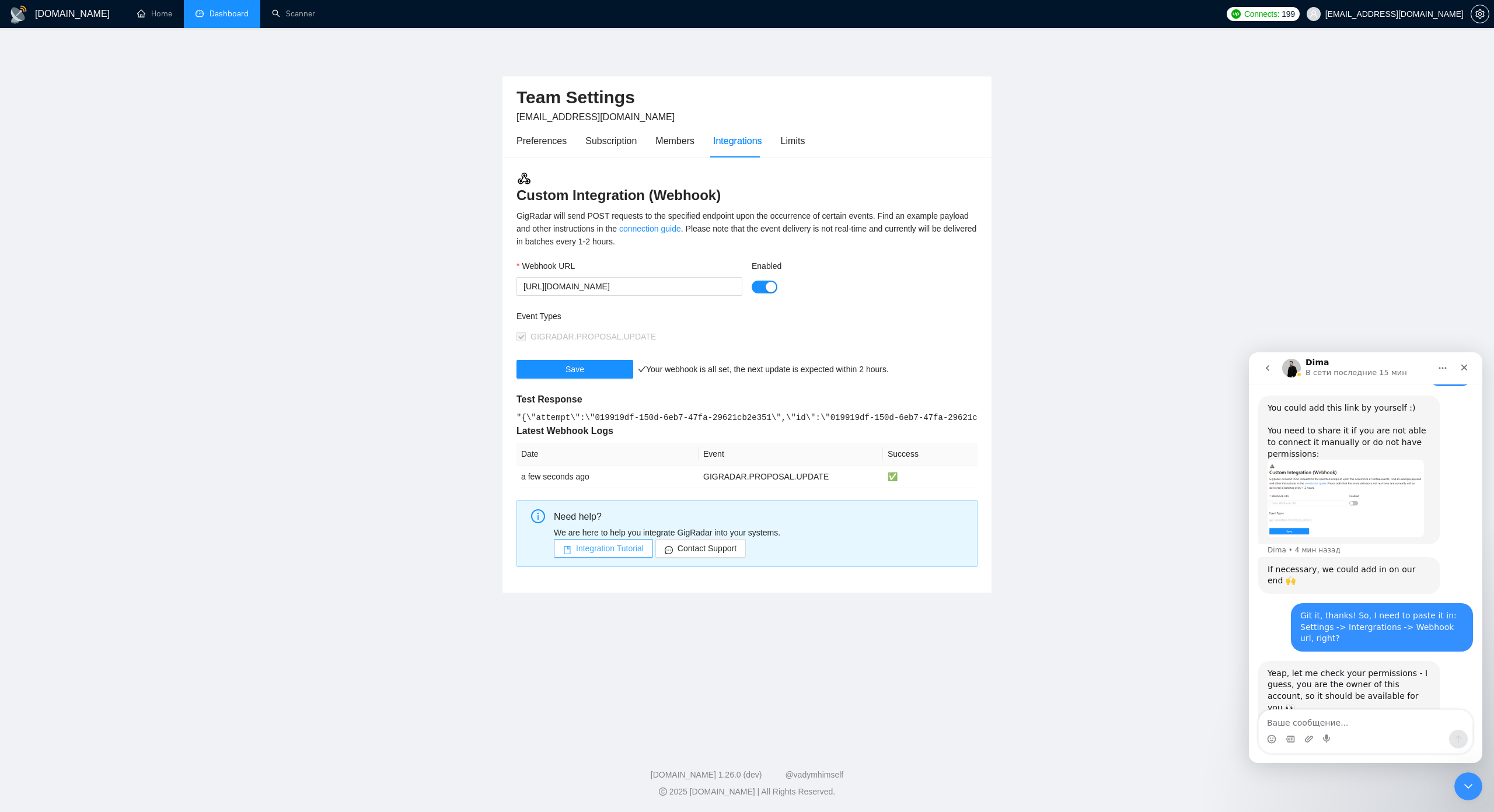
scroll to position [561, 0]
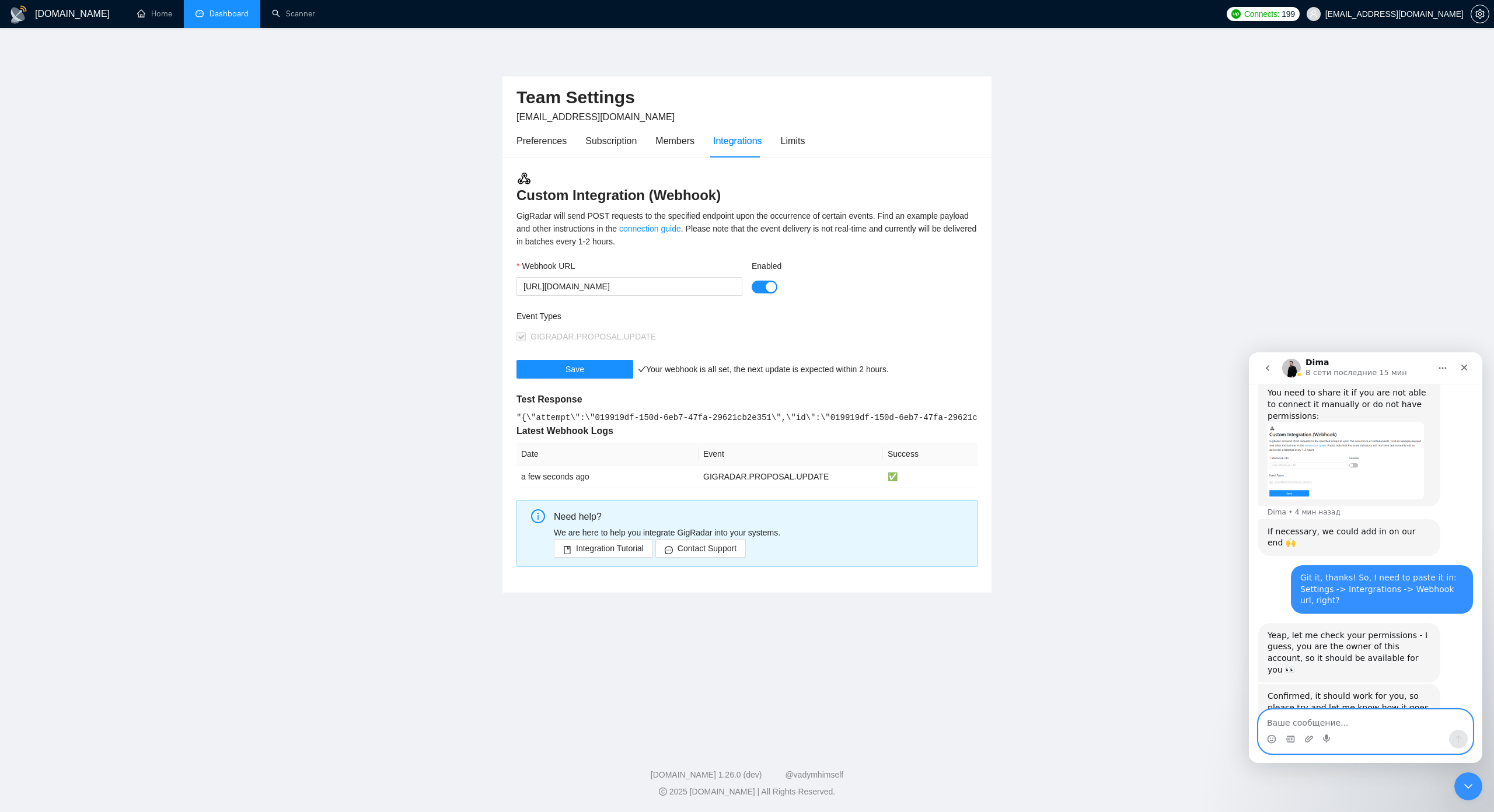
click at [1349, 727] on textarea "Ваше сообщение..." at bounding box center [1366, 720] width 214 height 20
drag, startPoint x: 1315, startPoint y: 724, endPoint x: 1309, endPoint y: 723, distance: 6.1
click at [1309, 723] on textarea "Ok, I'n on stop 4" at bounding box center [1366, 720] width 214 height 20
click at [1290, 724] on textarea "Ok, I'n on step 4" at bounding box center [1366, 720] width 214 height 20
click at [1356, 727] on textarea "Ok, I'm on step 4" at bounding box center [1366, 720] width 214 height 20
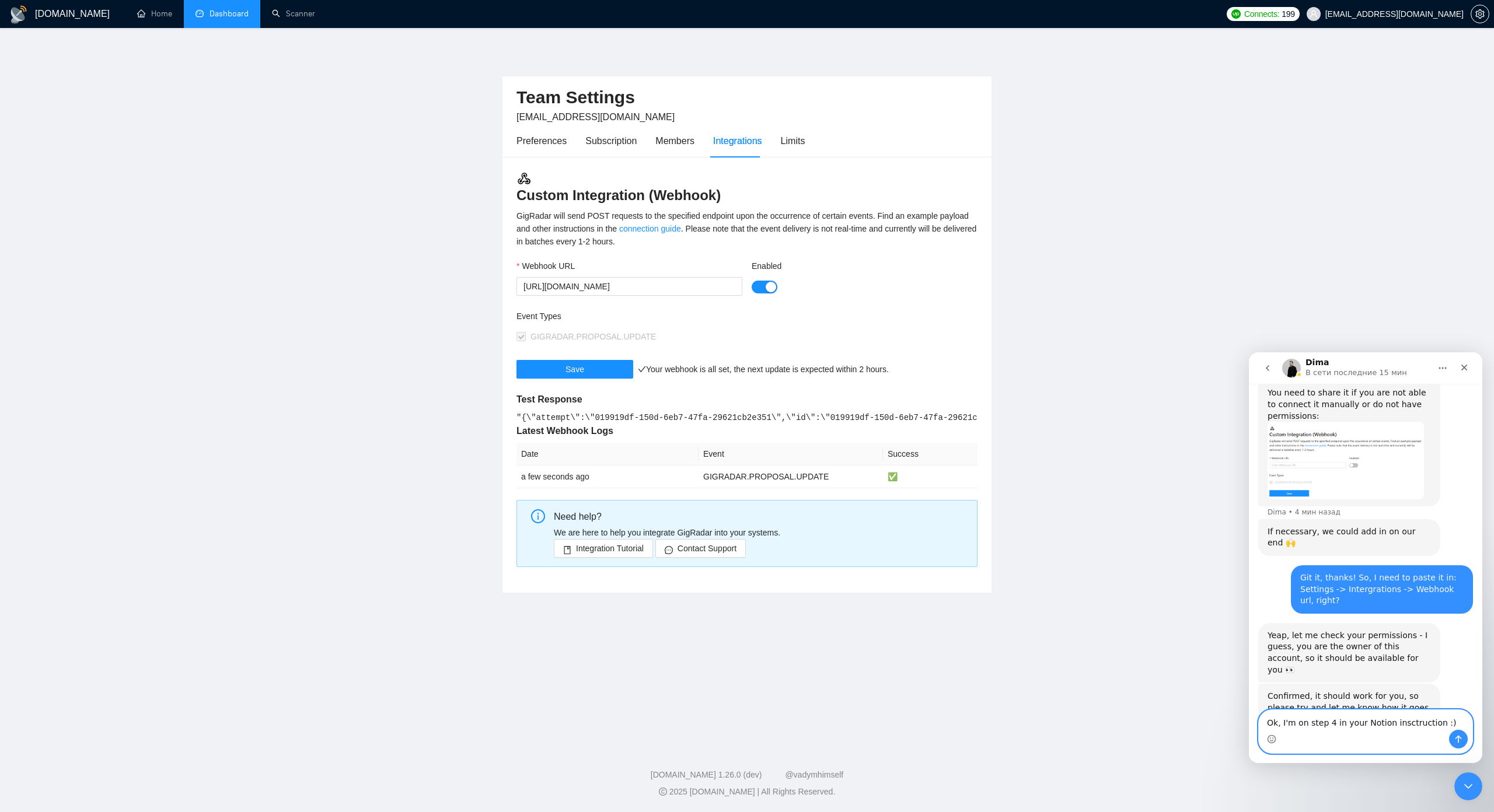
type textarea "Ok, I'm on step 4 in your Notion instruction :)"
click at [1388, 726] on textarea "Ok, I'm on step 4 in your Notion instruction :)" at bounding box center [1366, 720] width 214 height 20
click at [1437, 723] on textarea "Ok, I'm on step 4 in your Notion instruction :)" at bounding box center [1366, 720] width 214 height 20
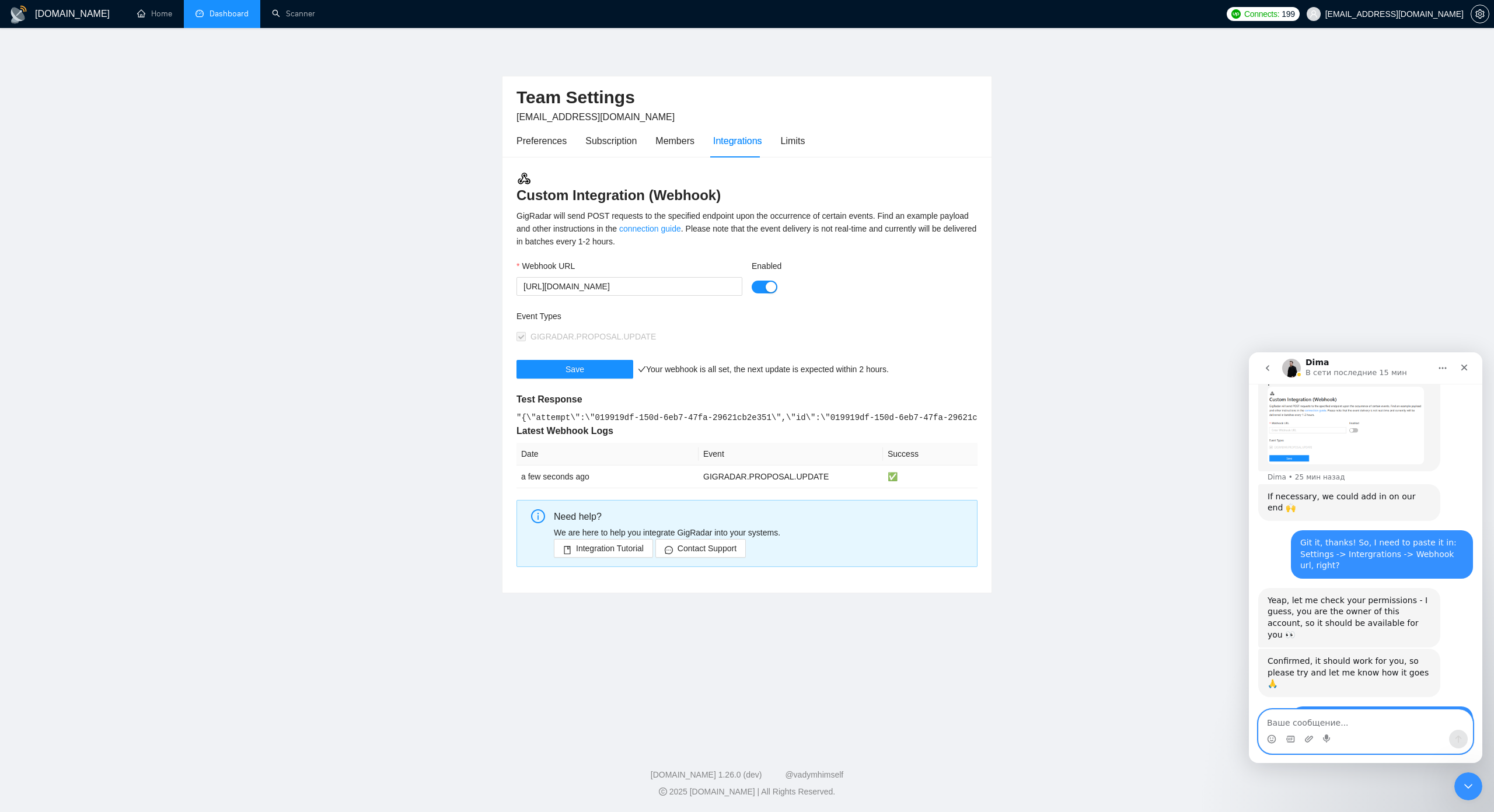
scroll to position [654, 0]
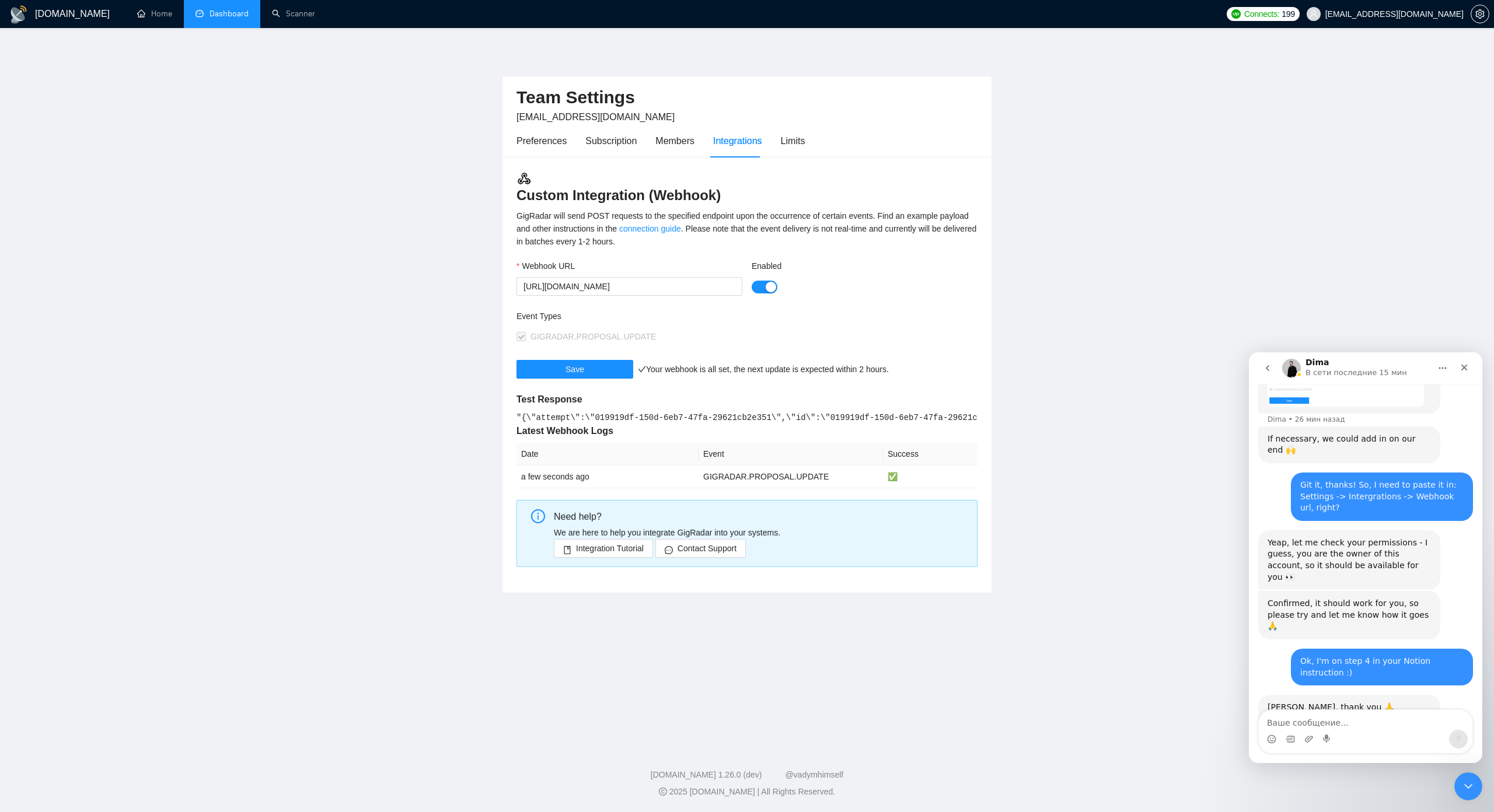
click at [390, 392] on main "Team Settings dzmitry.niachuivitser@creativeit.io Preferences Subscription Memb…" at bounding box center [747, 384] width 1457 height 675
